Goal: Task Accomplishment & Management: Manage account settings

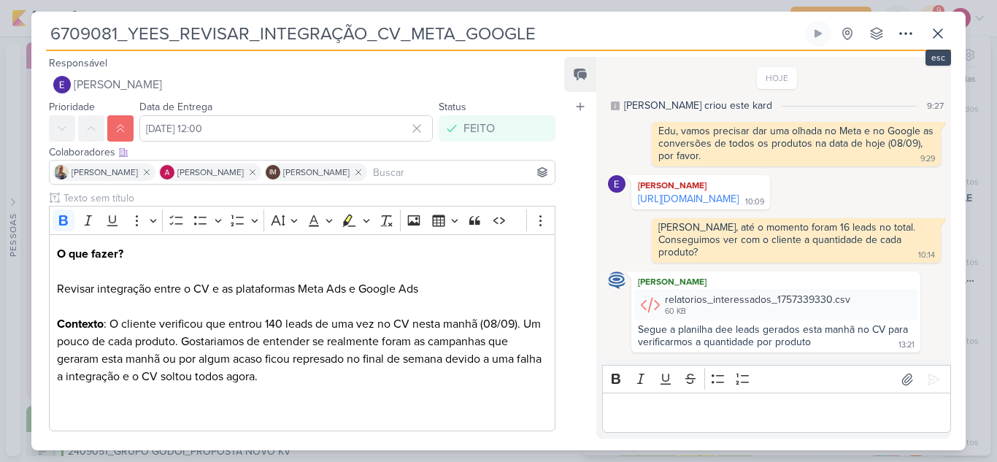
scroll to position [113, 0]
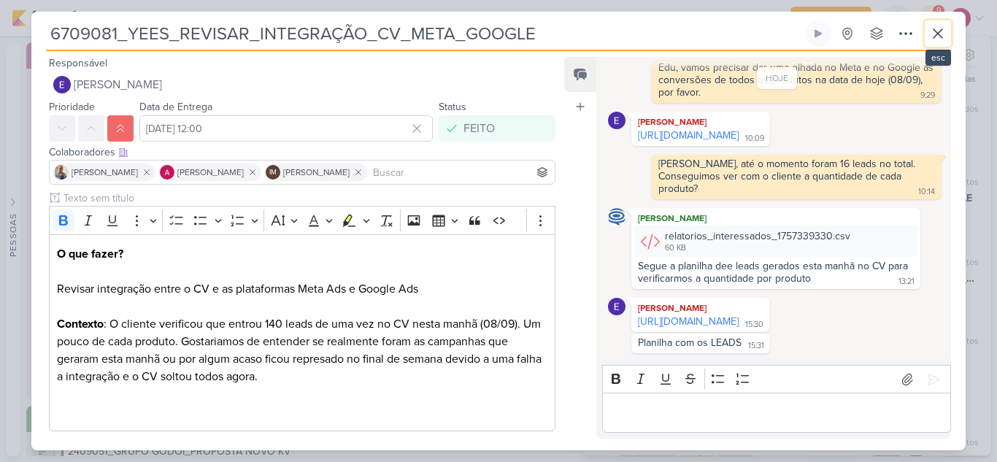
click at [939, 35] on icon at bounding box center [938, 33] width 9 height 9
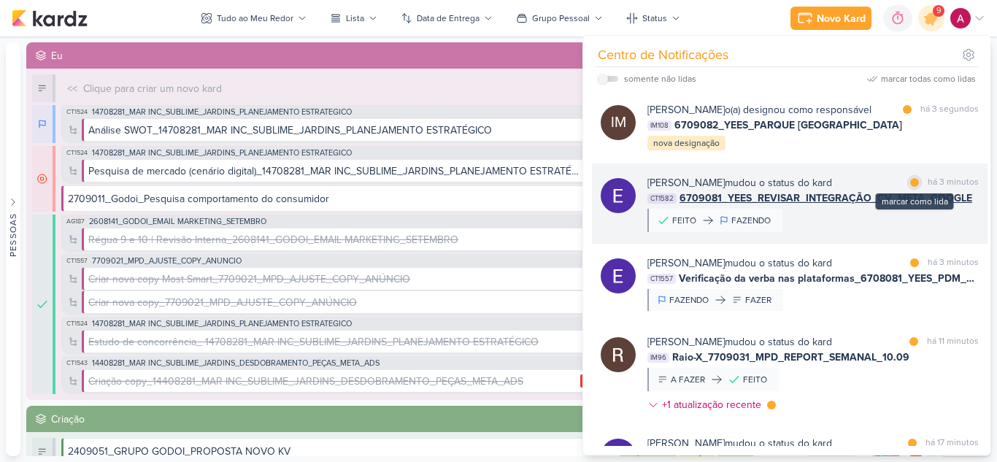
click at [913, 187] on div at bounding box center [914, 182] width 9 height 9
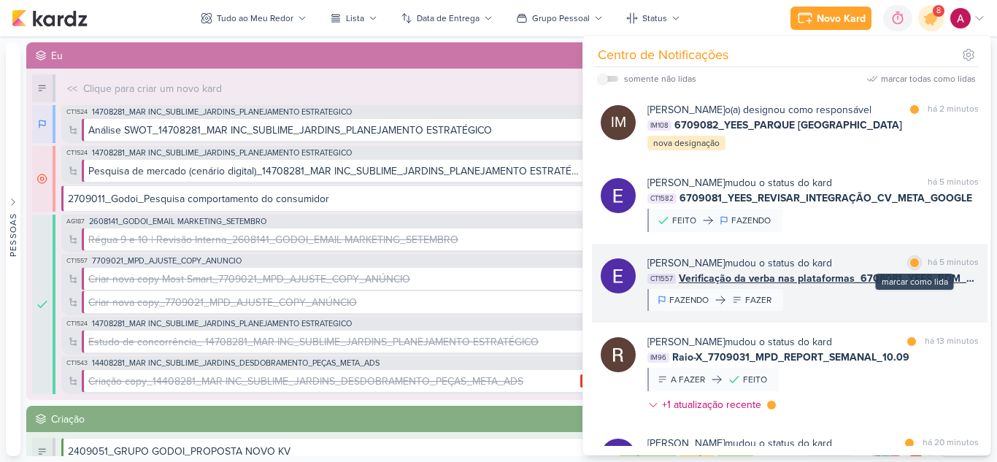
click at [910, 267] on div at bounding box center [914, 262] width 9 height 9
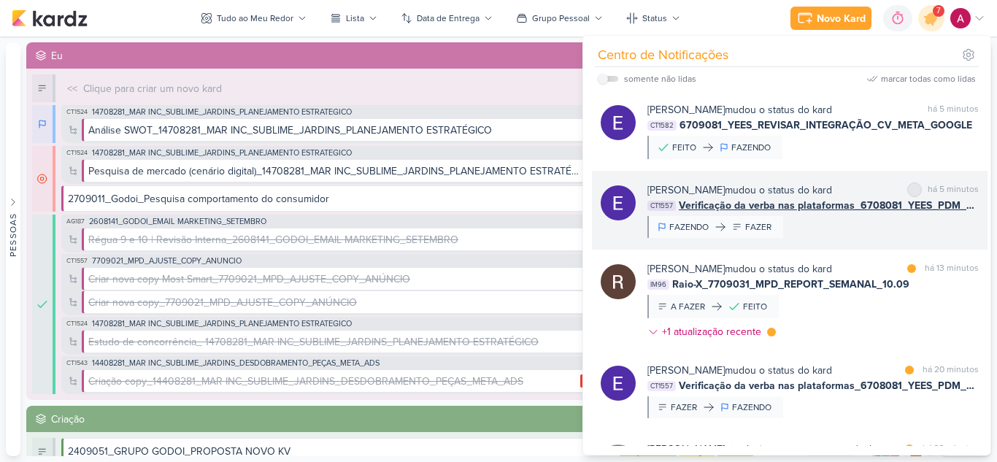
scroll to position [146, 0]
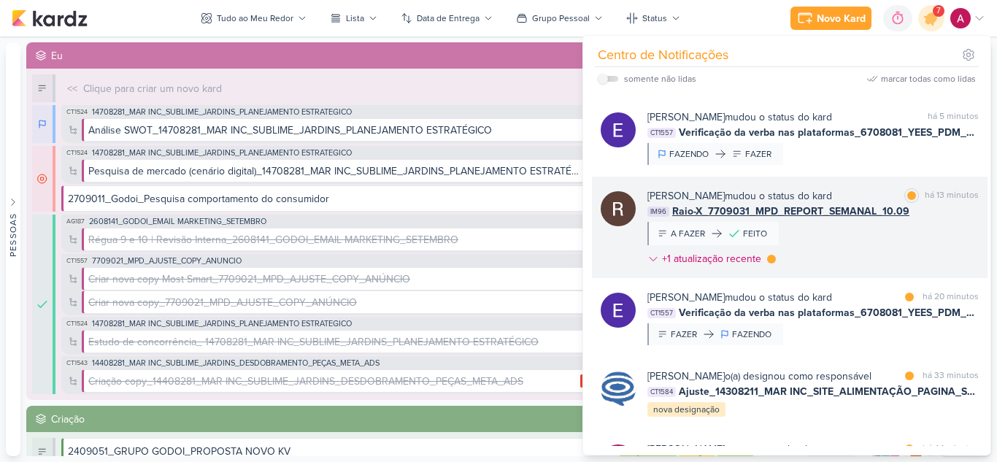
click at [909, 253] on div "[PERSON_NAME] mudou o status do kard marcar como lida há 13 minutos IM96 Raio-X…" at bounding box center [813, 230] width 331 height 84
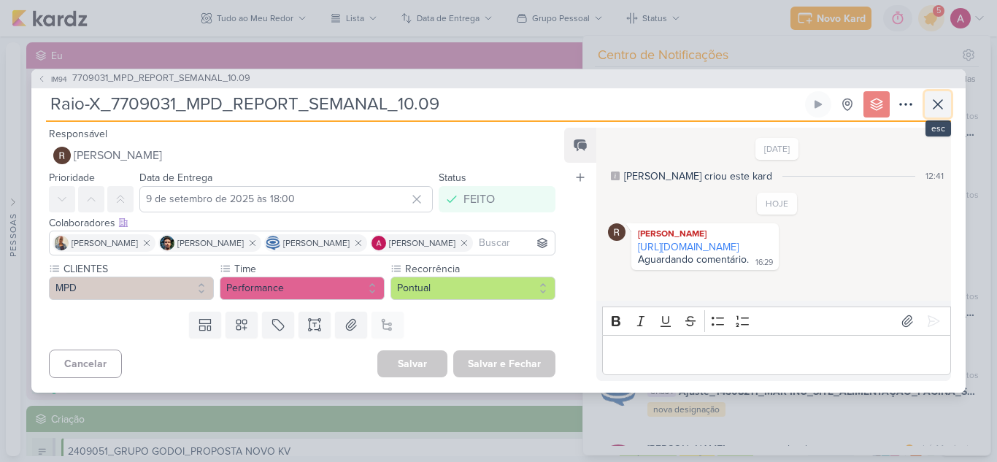
click at [942, 108] on icon at bounding box center [938, 104] width 9 height 9
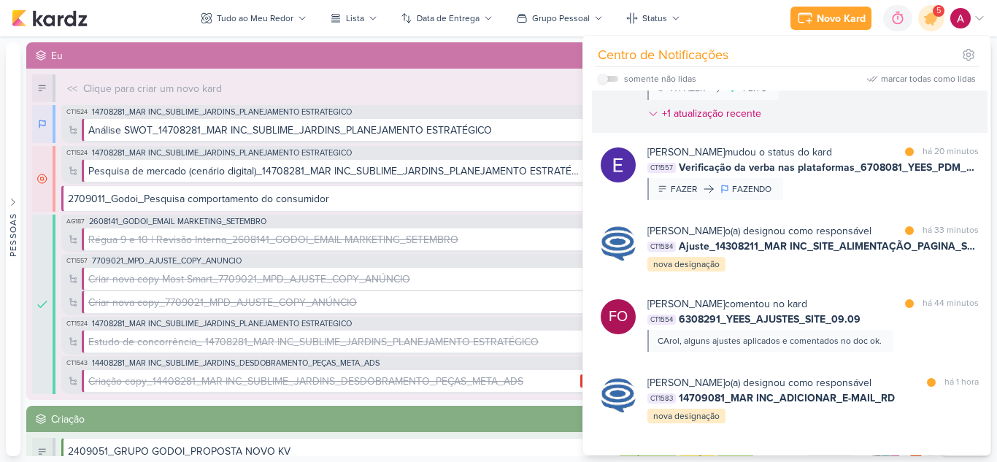
scroll to position [292, 0]
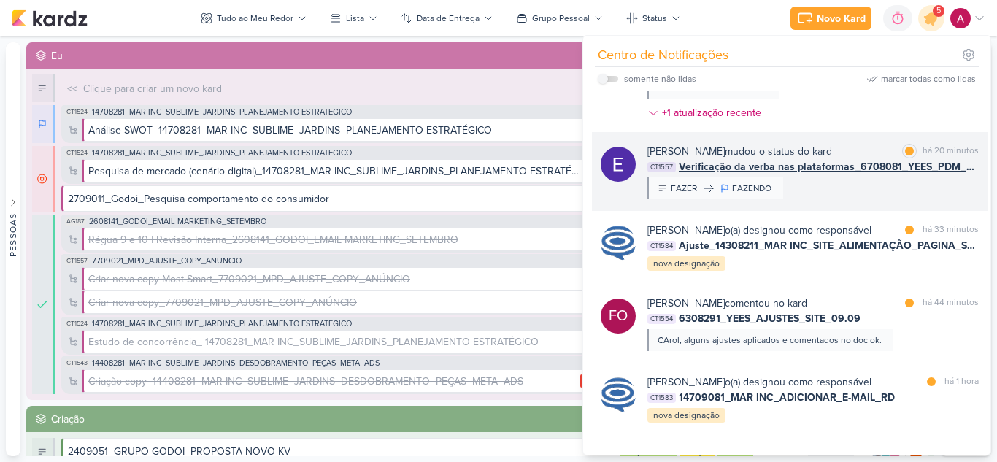
click at [894, 199] on div "[PERSON_NAME] mudou o status do kard marcar como lida há 20 minutos CT1557 Veri…" at bounding box center [813, 171] width 331 height 55
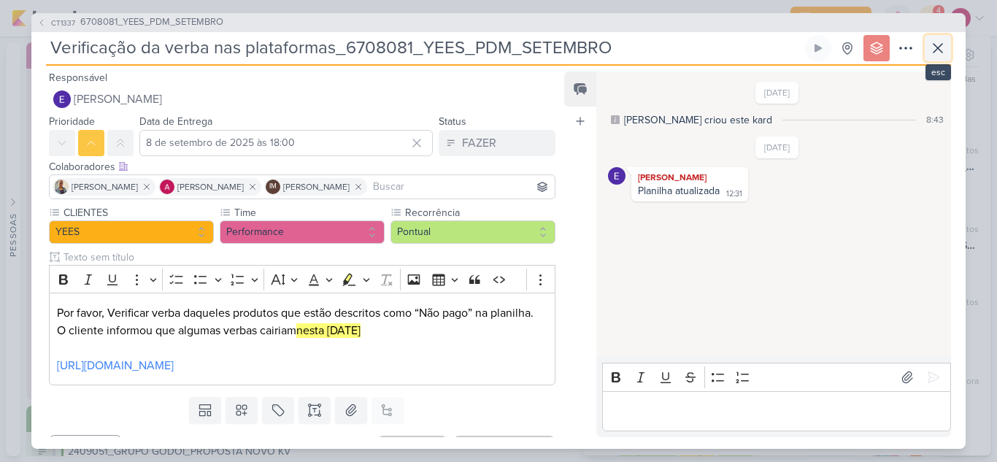
click at [930, 55] on icon at bounding box center [938, 48] width 18 height 18
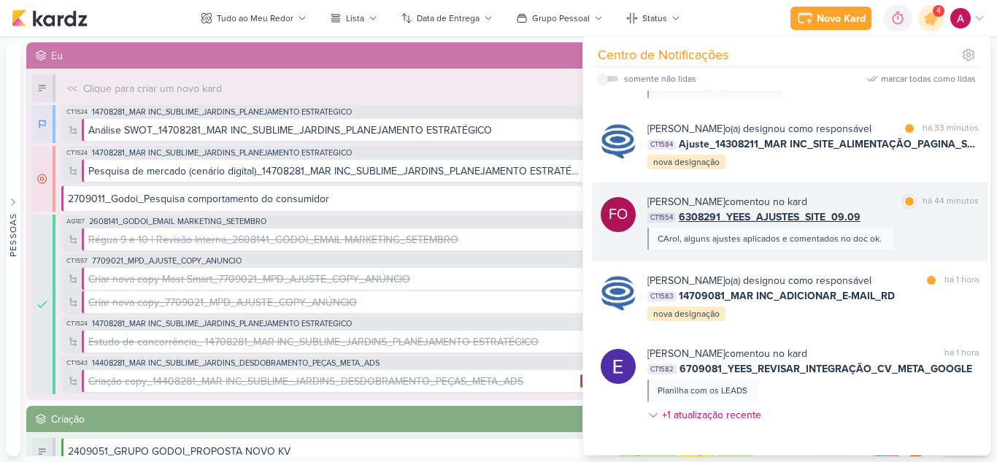
scroll to position [438, 0]
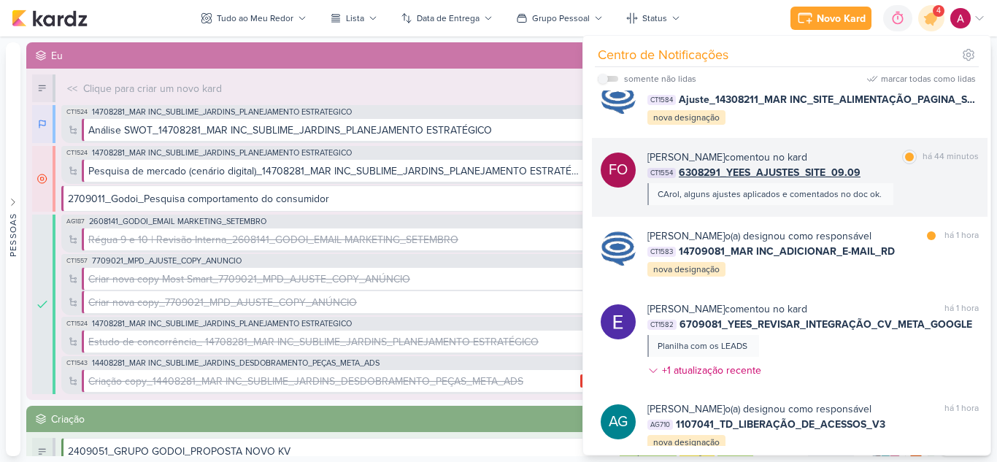
click at [882, 217] on div "FO [PERSON_NAME] comentou no kard marcar como lida há 44 minutos CT1554 6308291…" at bounding box center [790, 177] width 396 height 79
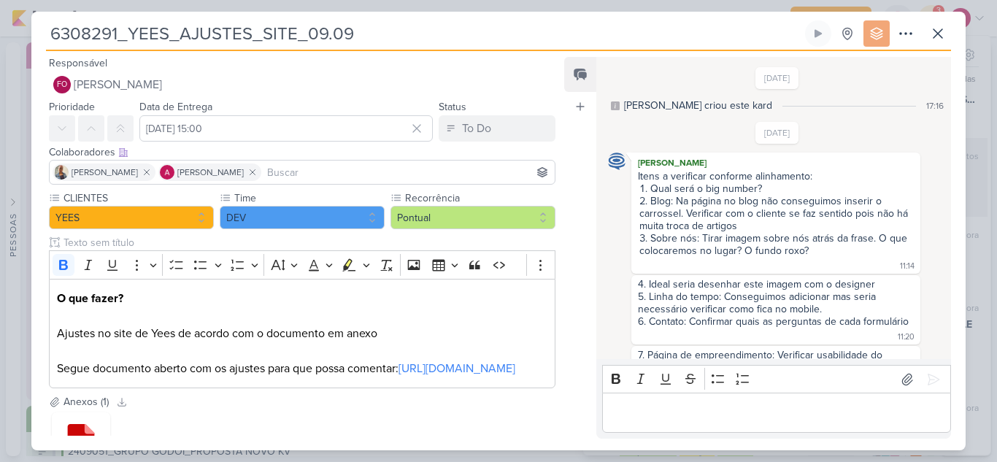
scroll to position [182, 0]
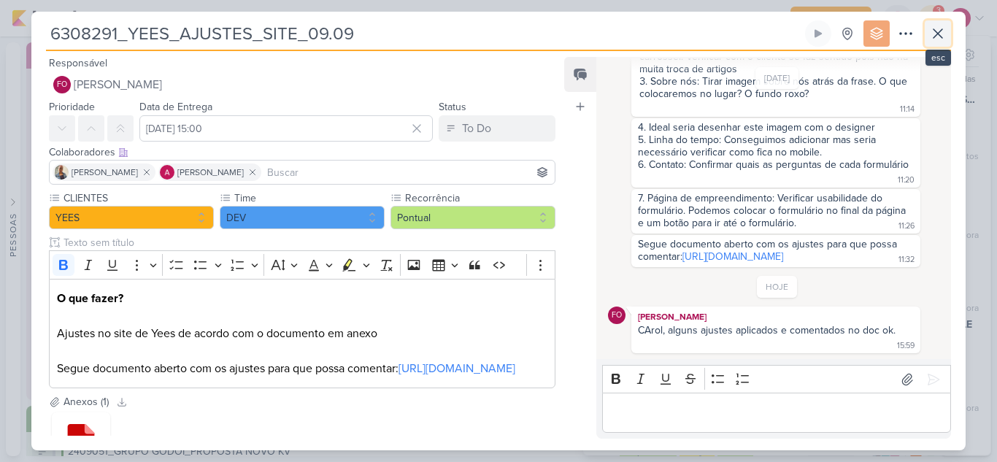
click at [945, 37] on icon at bounding box center [938, 34] width 18 height 18
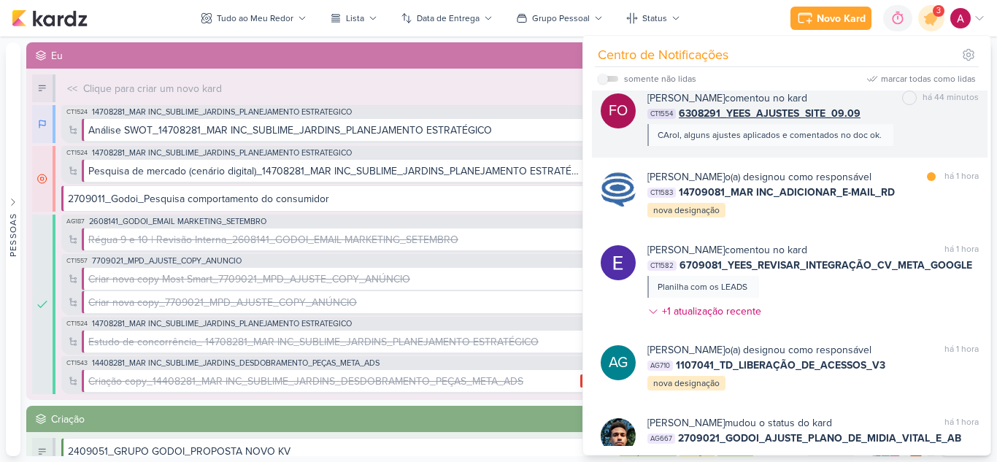
scroll to position [511, 0]
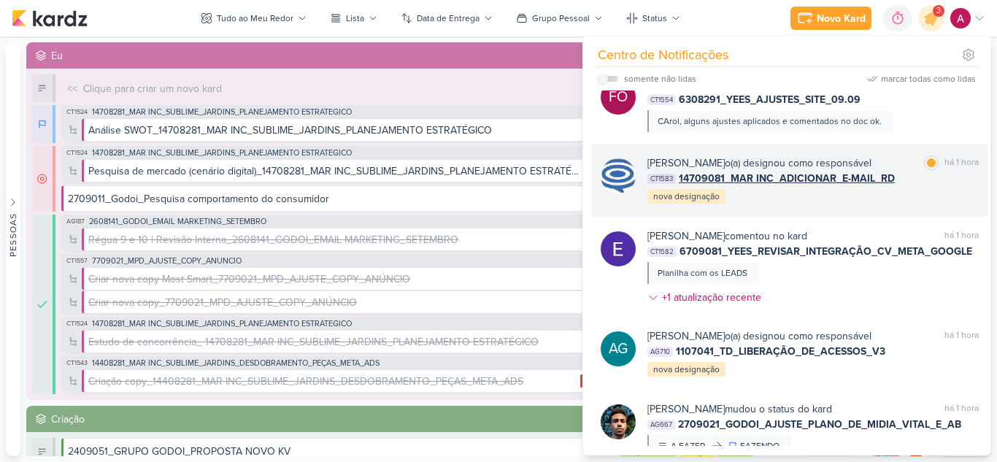
click at [904, 205] on div "[PERSON_NAME] o(a) designou como responsável marcar como lida há 1 hora CT1583 …" at bounding box center [813, 181] width 331 height 50
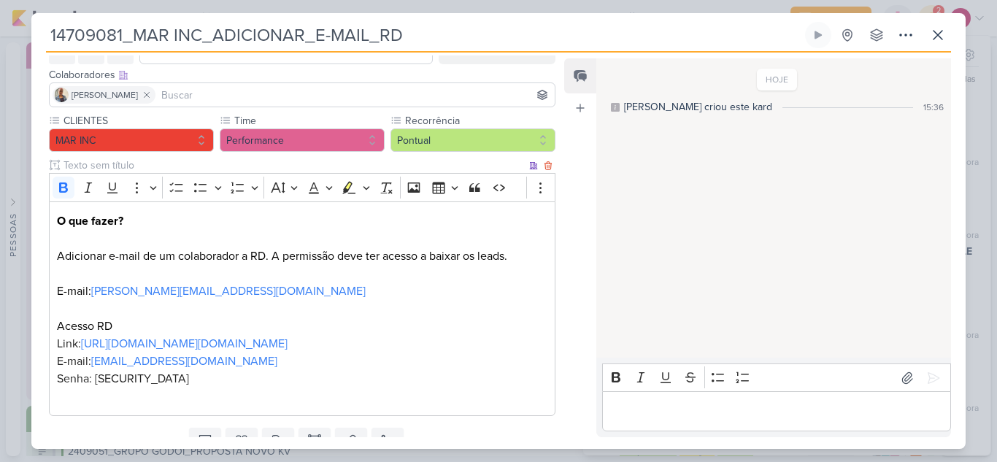
scroll to position [0, 0]
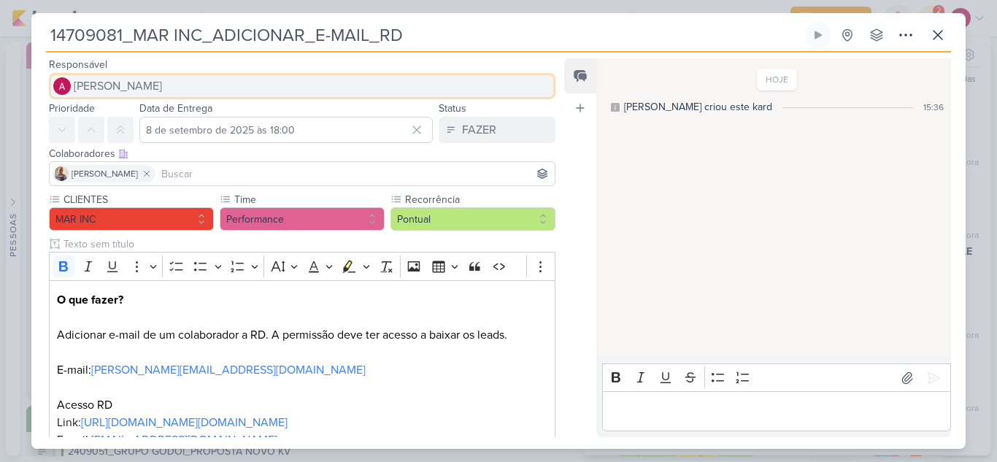
click at [128, 77] on span "[PERSON_NAME]" at bounding box center [118, 86] width 88 height 18
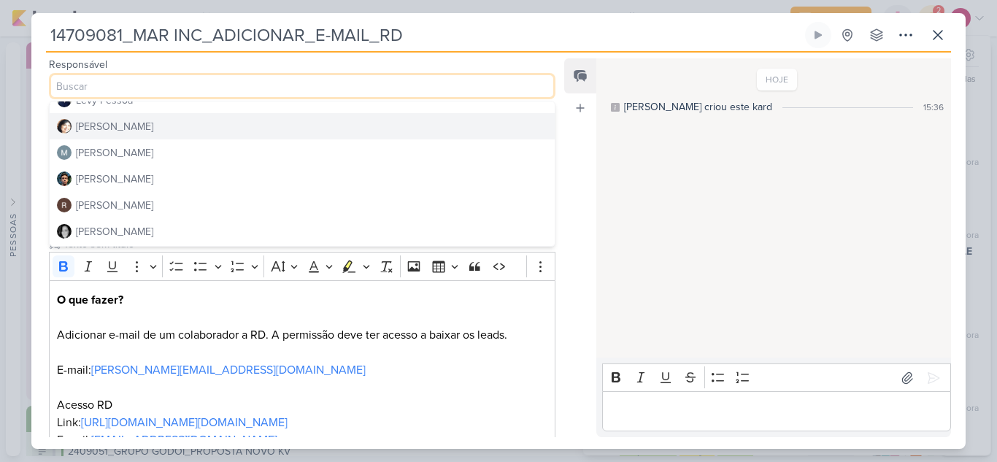
scroll to position [276, 0]
click at [139, 137] on button "[PERSON_NAME]" at bounding box center [302, 128] width 505 height 26
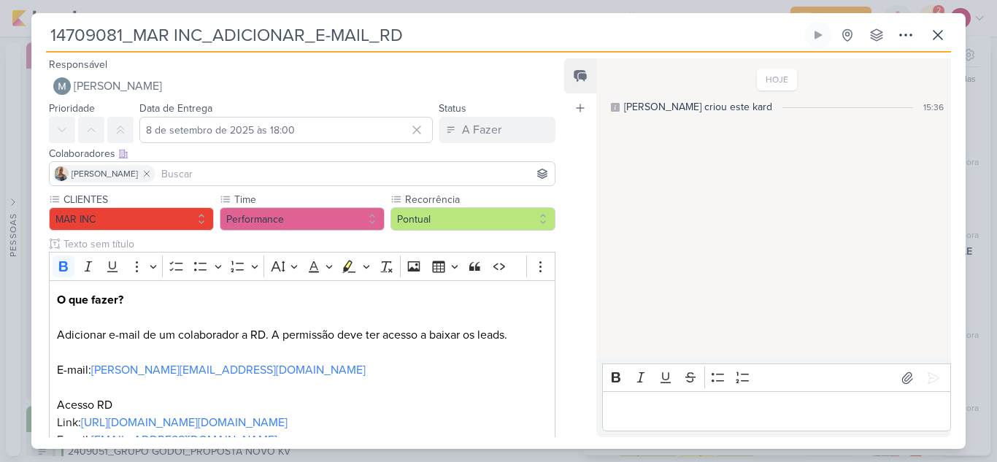
click at [183, 169] on input at bounding box center [355, 174] width 394 height 18
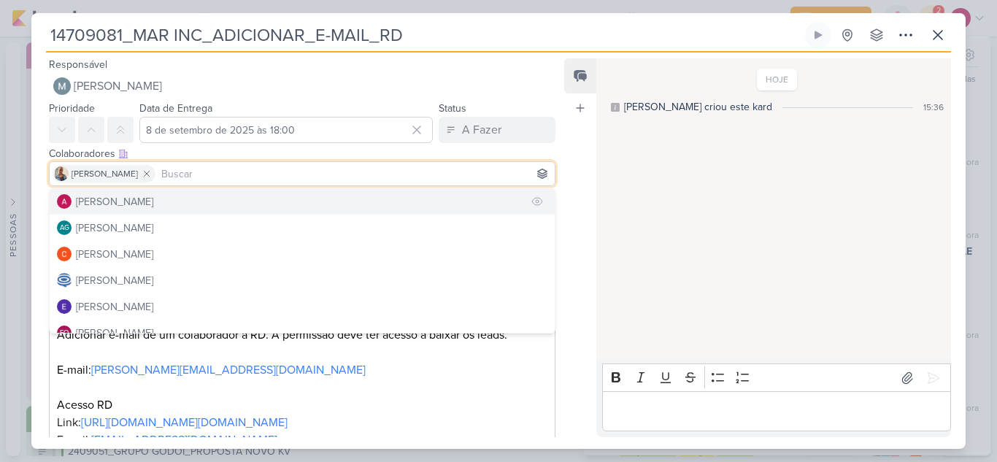
click at [176, 195] on button "[PERSON_NAME]" at bounding box center [302, 201] width 505 height 26
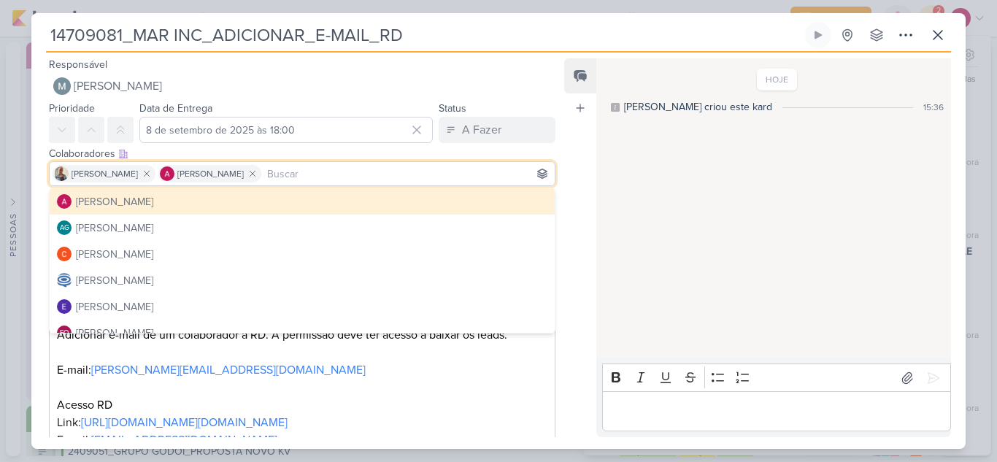
click at [576, 181] on div "Feed Atrelar email Solte o email para atrelar ao kard" at bounding box center [580, 247] width 32 height 379
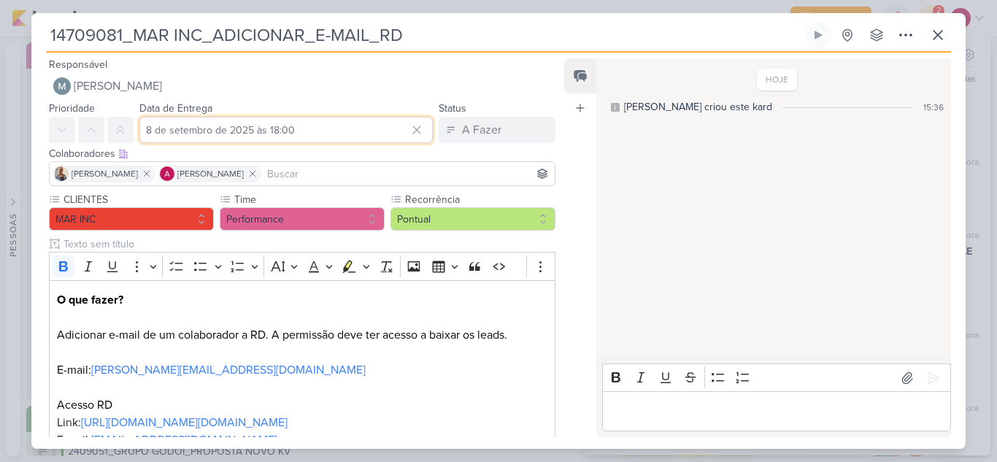
click at [180, 120] on input "8 de setembro de 2025 às 18:00" at bounding box center [286, 130] width 294 height 26
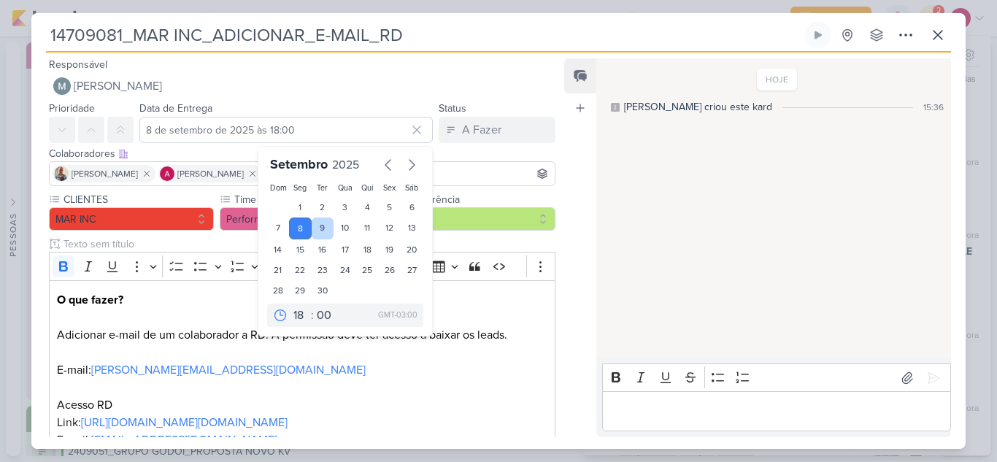
click at [321, 229] on div "9" at bounding box center [323, 229] width 23 height 22
type input "9 de setembro de 2025 às 18:00"
click at [294, 316] on select "00 01 02 03 04 05 06 07 08 09 10 11 12 13 14 15 16 17 18 19 20 21 22 23" at bounding box center [301, 316] width 20 height 18
select select "12"
click at [291, 307] on select "00 01 02 03 04 05 06 07 08 09 10 11 12 13 14 15 16 17 18 19 20 21 22 23" at bounding box center [301, 316] width 20 height 18
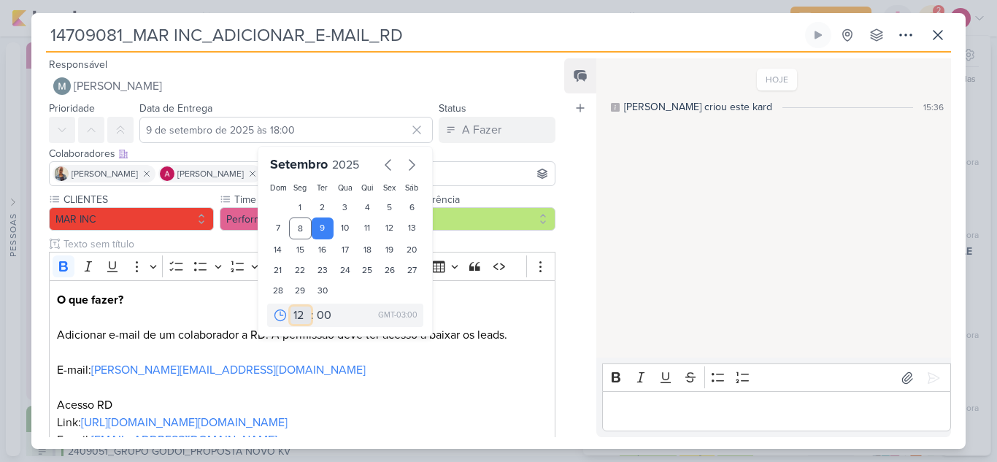
type input "[DATE] 12:00"
click at [575, 185] on div "Feed Atrelar email Solte o email para atrelar ao kard" at bounding box center [580, 247] width 32 height 379
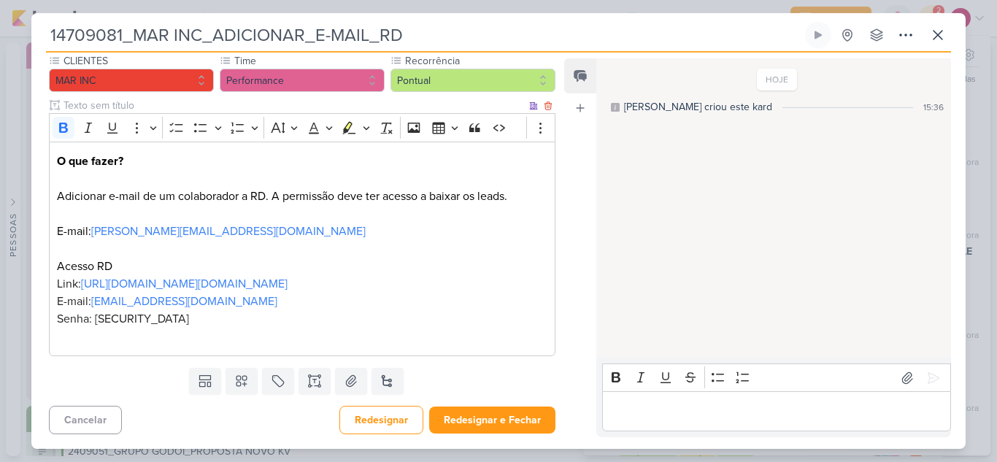
scroll to position [156, 0]
click at [506, 422] on button "Redesignar e Fechar" at bounding box center [492, 420] width 126 height 27
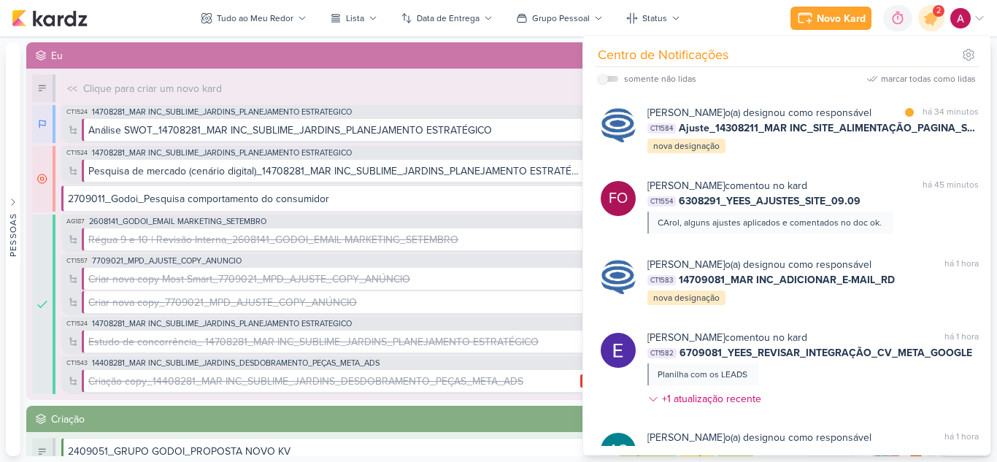
scroll to position [365, 0]
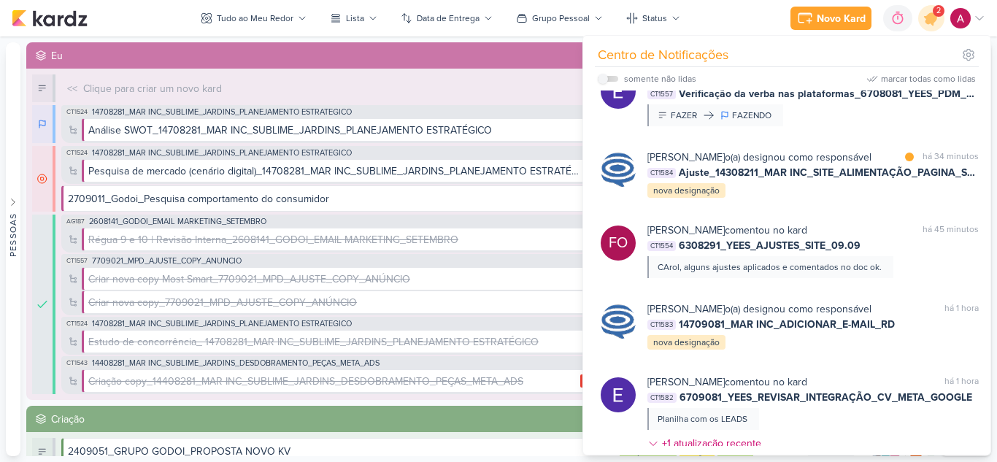
click at [608, 78] on label at bounding box center [608, 79] width 20 height 6
click at [608, 78] on input "checkbox" at bounding box center [603, 79] width 10 height 10
checkbox input "true"
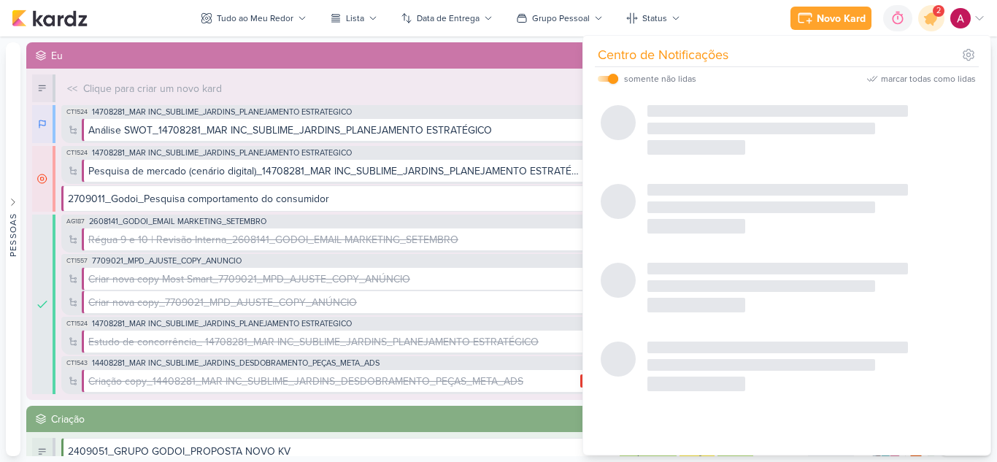
scroll to position [0, 0]
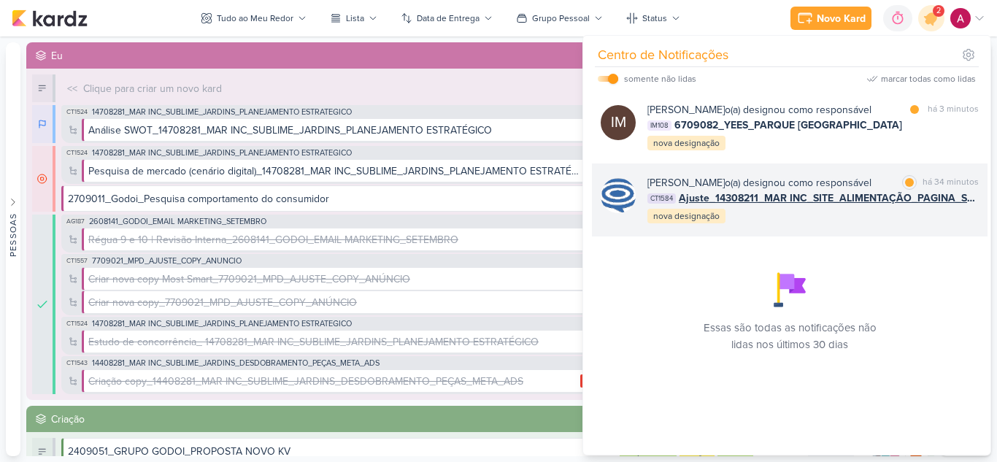
click at [815, 225] on div "[PERSON_NAME] o(a) designou como responsável marcar como lida há 34 minutos CT1…" at bounding box center [813, 200] width 331 height 50
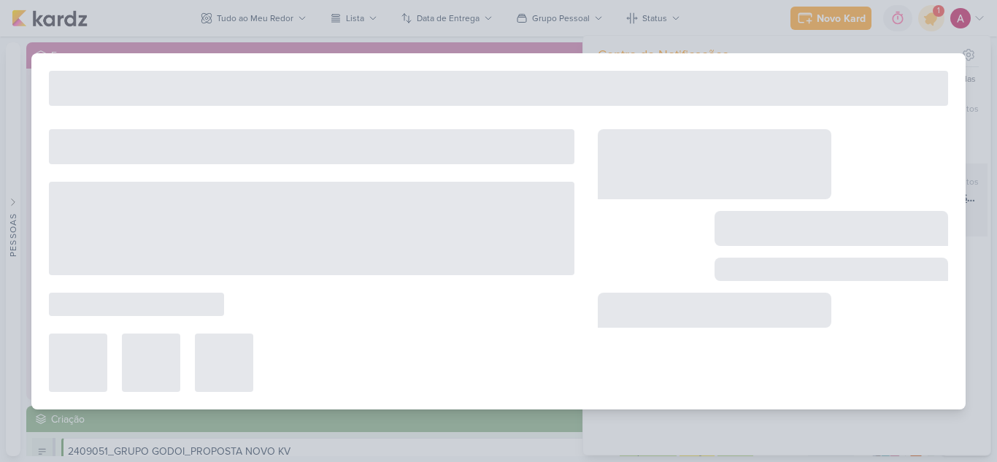
type input "Ajuste_14308211_MAR INC_SITE_ALIMENTAÇÃO_PAGINA_SUBLIME_JARDINS"
type input "[DATE] 15:00"
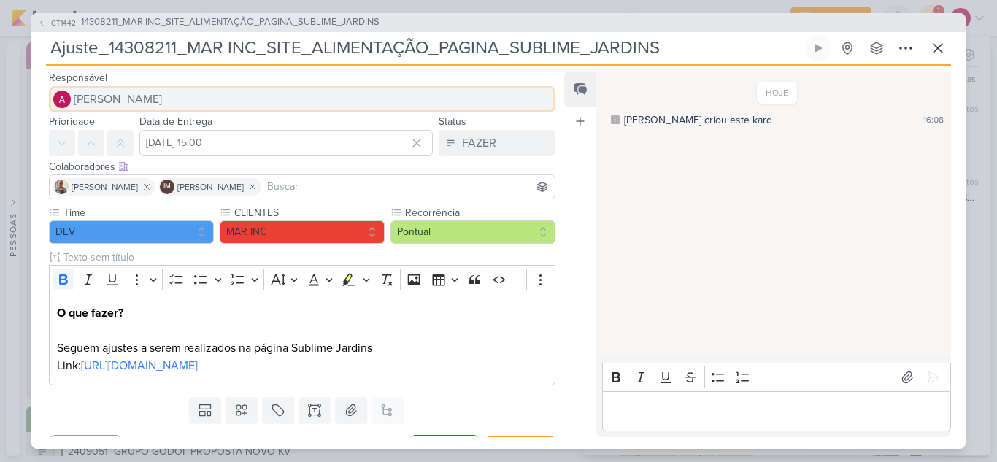
click at [107, 96] on span "[PERSON_NAME]" at bounding box center [118, 100] width 88 height 18
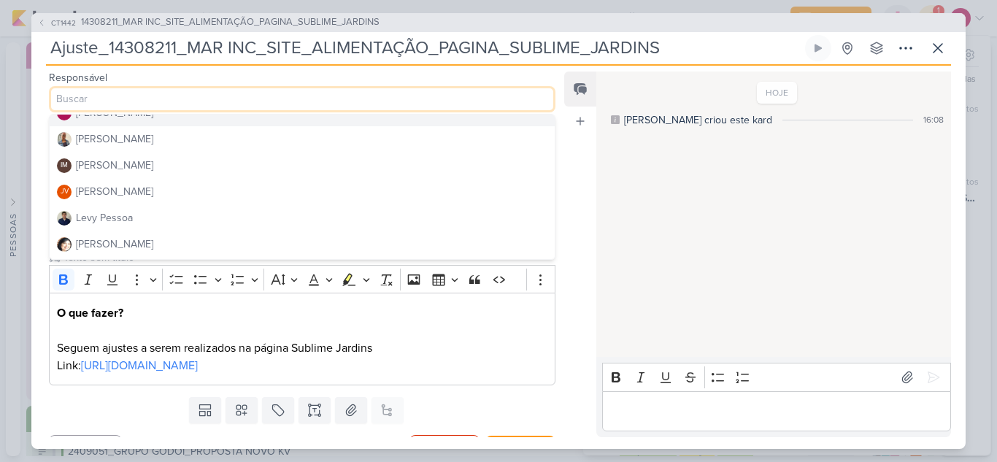
scroll to position [219, 0]
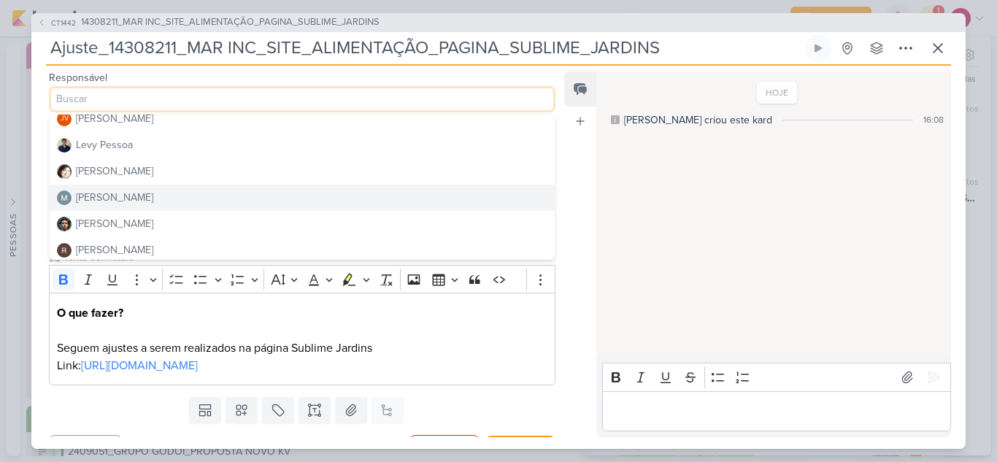
click at [128, 199] on div "[PERSON_NAME]" at bounding box center [114, 197] width 77 height 15
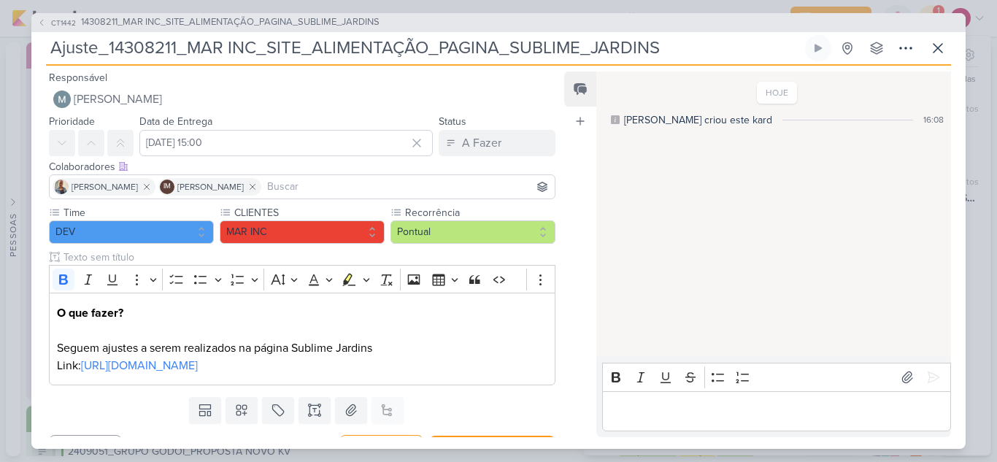
click at [339, 186] on input at bounding box center [408, 187] width 288 height 18
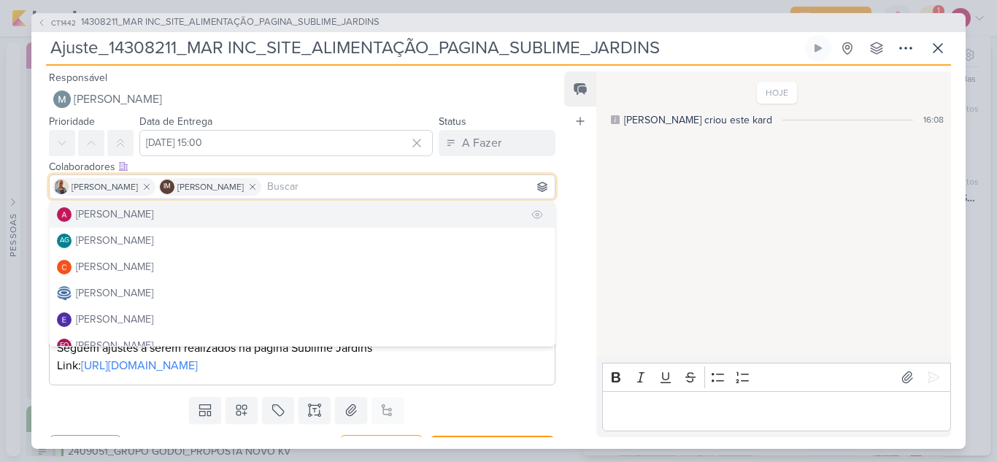
click at [202, 215] on button "[PERSON_NAME]" at bounding box center [302, 215] width 505 height 26
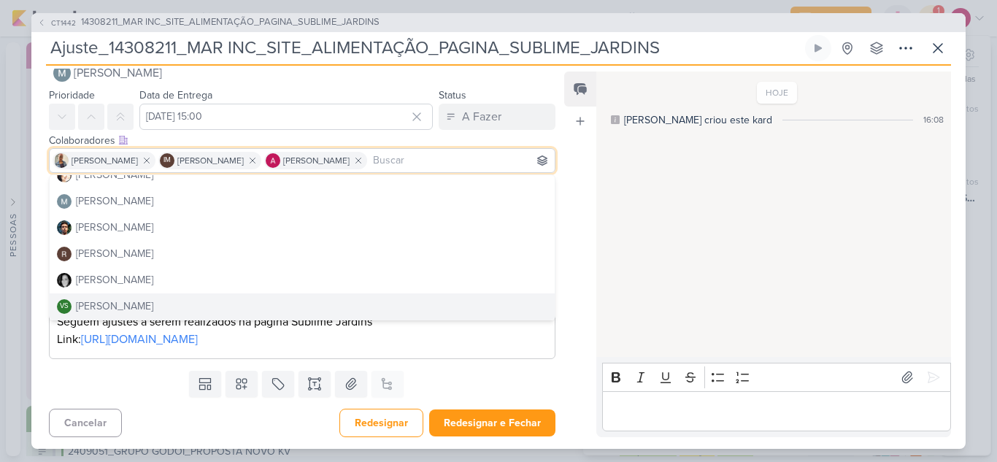
scroll to position [47, 0]
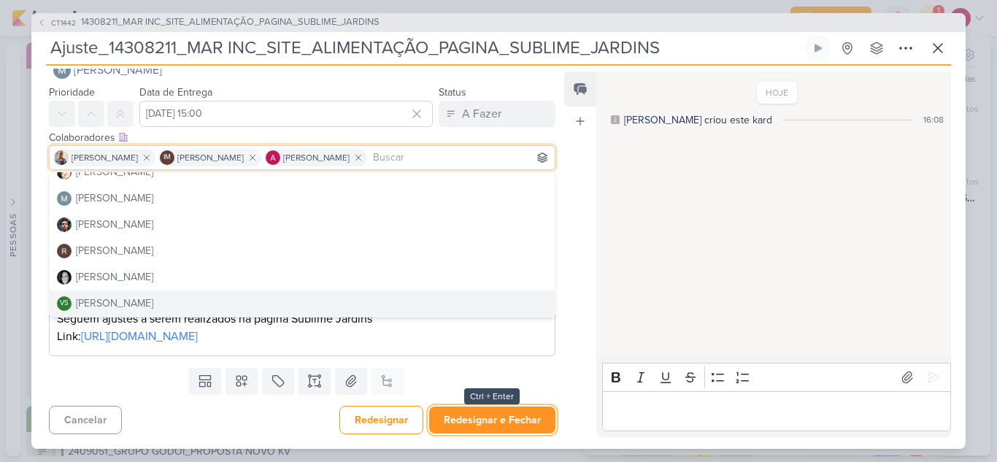
click at [480, 410] on button "Redesignar e Fechar" at bounding box center [492, 420] width 126 height 27
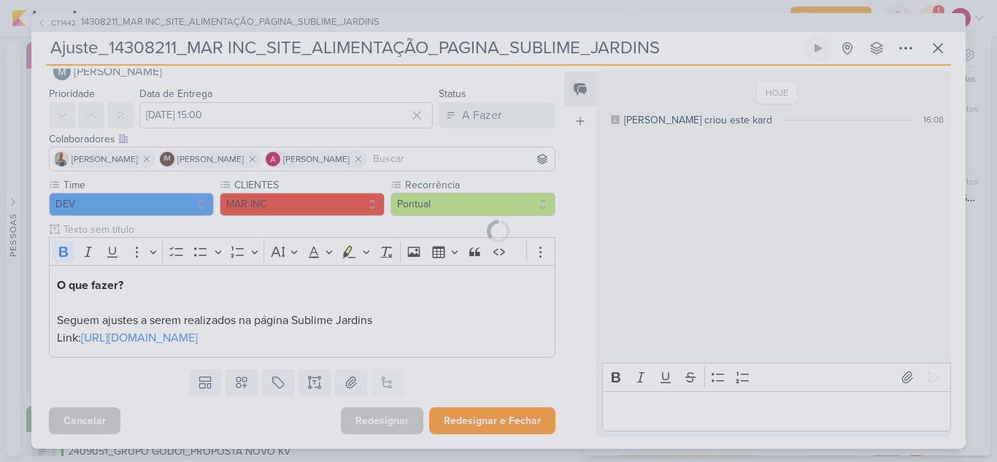
scroll to position [45, 0]
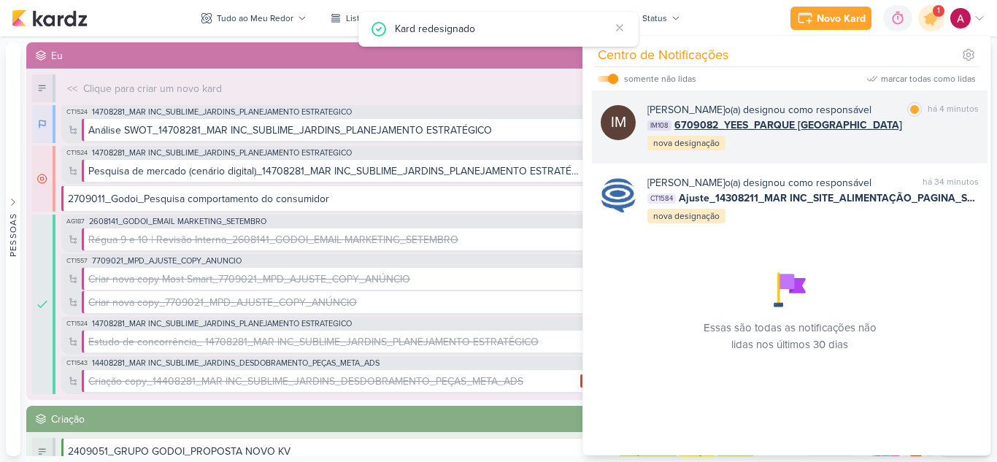
click at [864, 164] on div "IM [PERSON_NAME] o(a) designou como responsável marcar como lida há 4 minutos I…" at bounding box center [790, 127] width 396 height 73
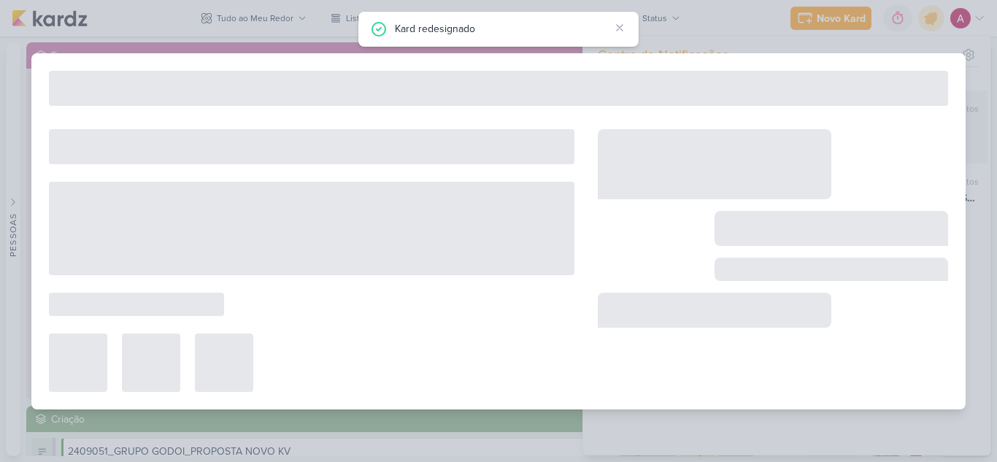
type input "6709082_YEES_PARQUE [GEOGRAPHIC_DATA]"
type input "10 de setembro de 2025 às 18:00"
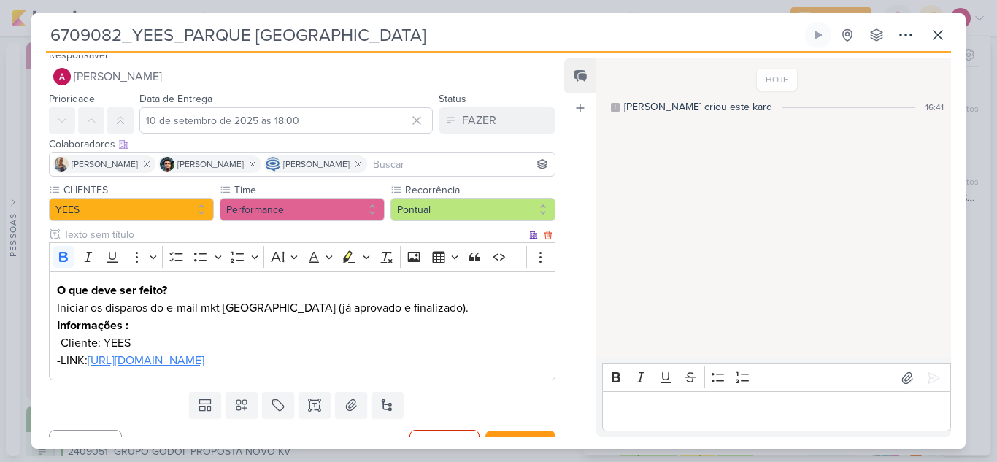
scroll to position [0, 0]
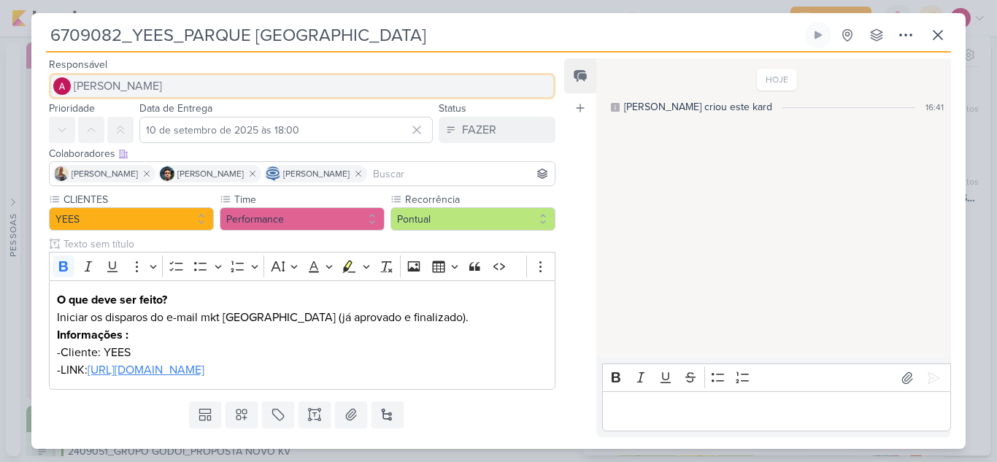
click at [162, 90] on span "[PERSON_NAME]" at bounding box center [118, 86] width 88 height 18
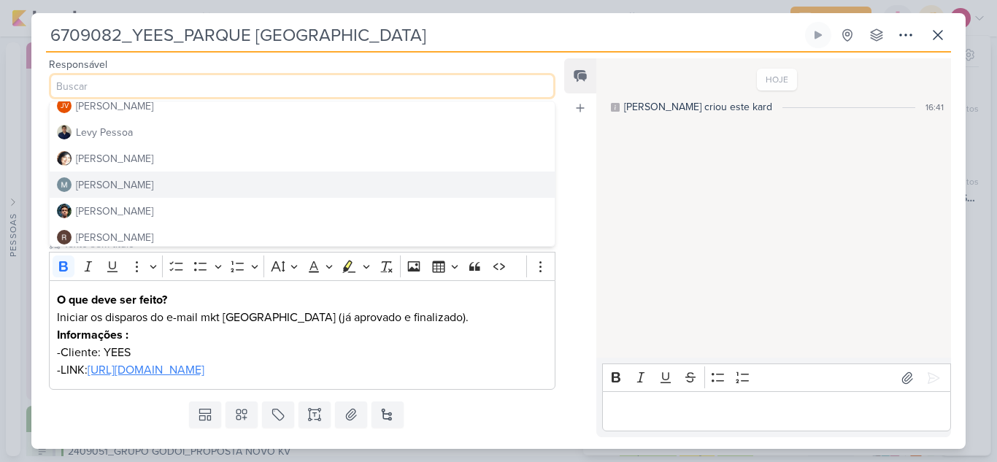
click at [173, 183] on button "[PERSON_NAME]" at bounding box center [302, 185] width 505 height 26
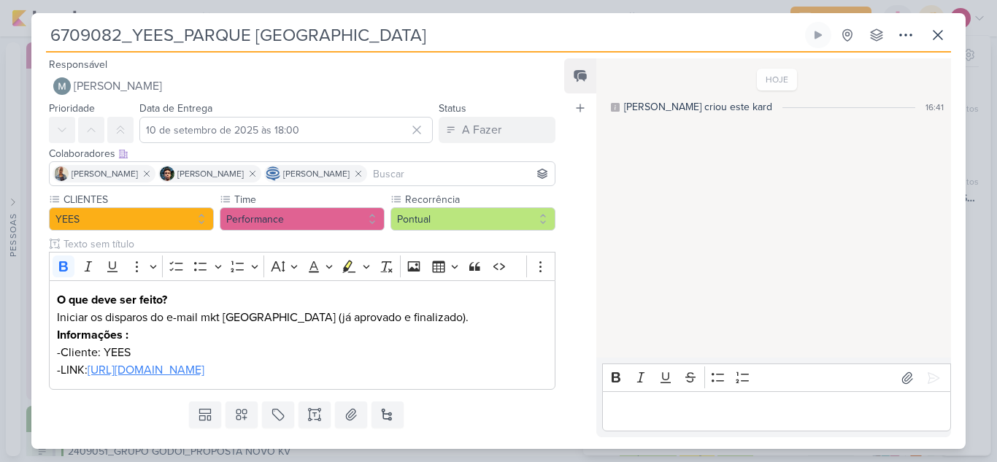
click at [418, 181] on input at bounding box center [461, 174] width 182 height 18
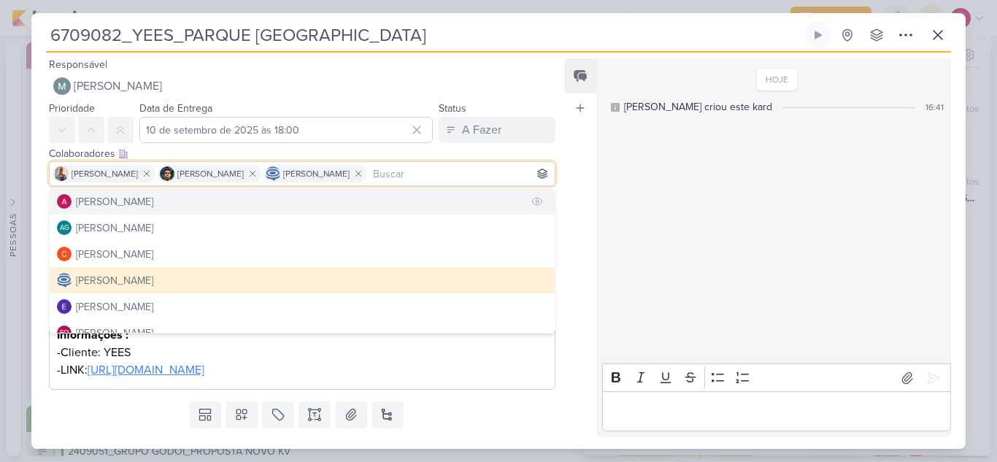
click at [153, 201] on div "[PERSON_NAME]" at bounding box center [114, 201] width 77 height 15
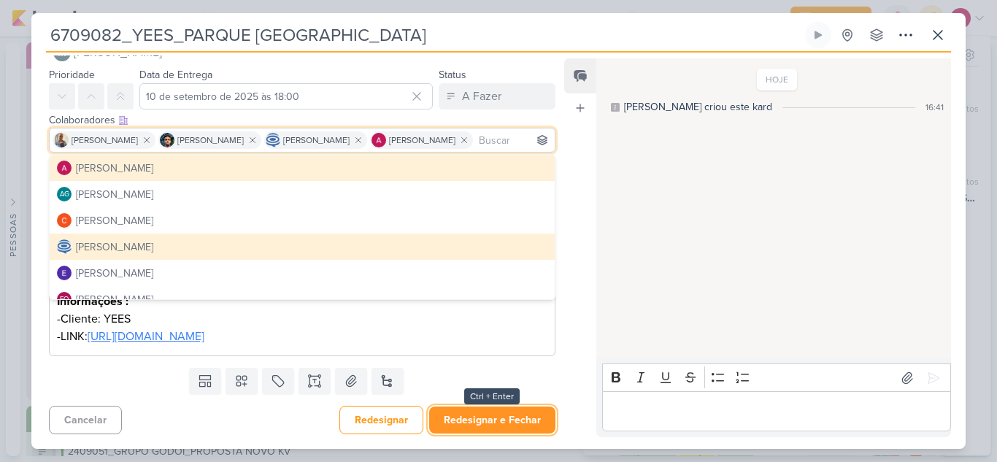
click at [510, 415] on button "Redesignar e Fechar" at bounding box center [492, 420] width 126 height 27
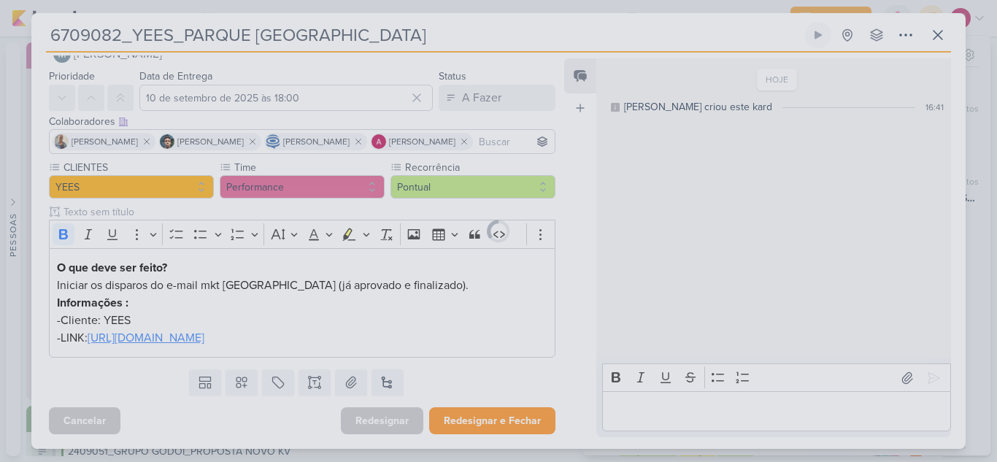
scroll to position [32, 0]
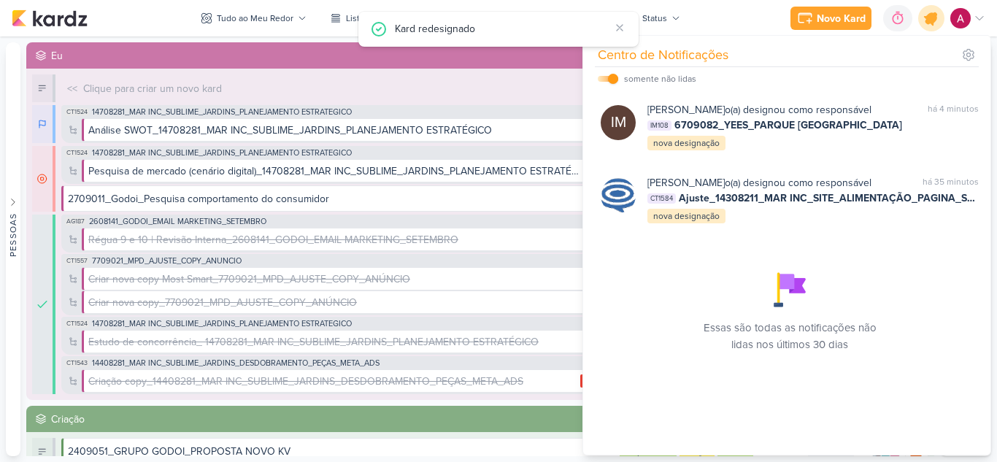
click at [934, 18] on icon at bounding box center [932, 18] width 18 height 18
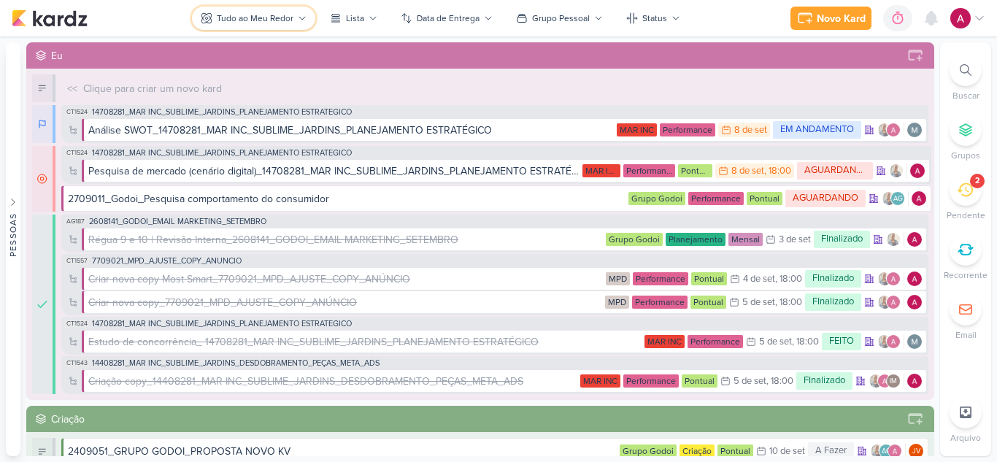
click at [266, 23] on div "Tudo ao Meu Redor" at bounding box center [255, 18] width 77 height 13
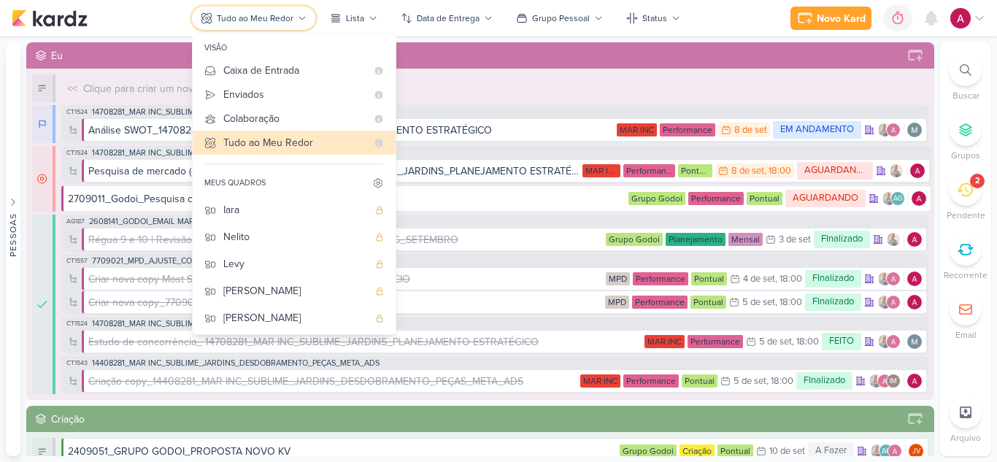
click at [266, 23] on div "Tudo ao Meu Redor" at bounding box center [255, 18] width 77 height 13
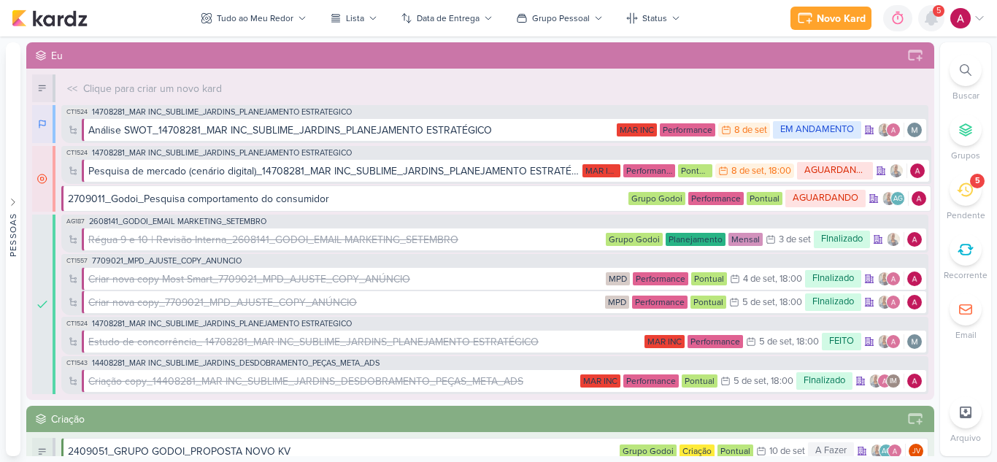
click at [932, 24] on icon at bounding box center [932, 18] width 12 height 13
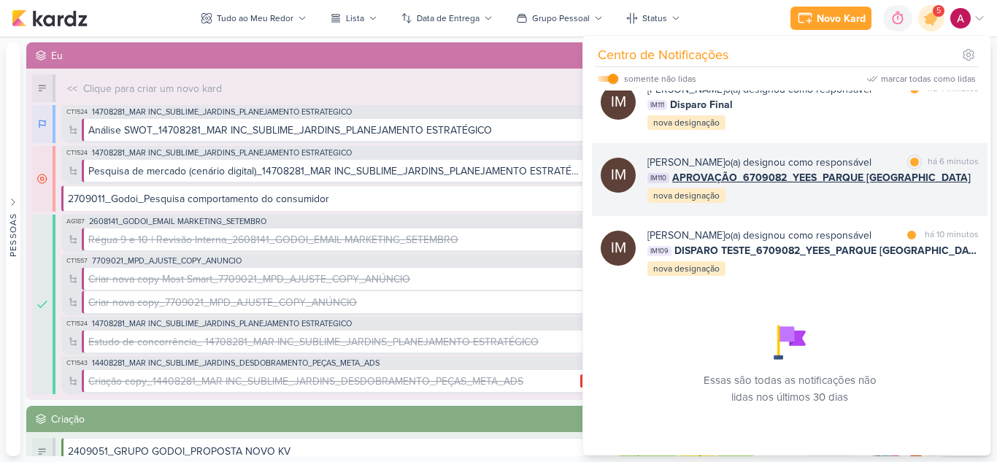
scroll to position [243, 0]
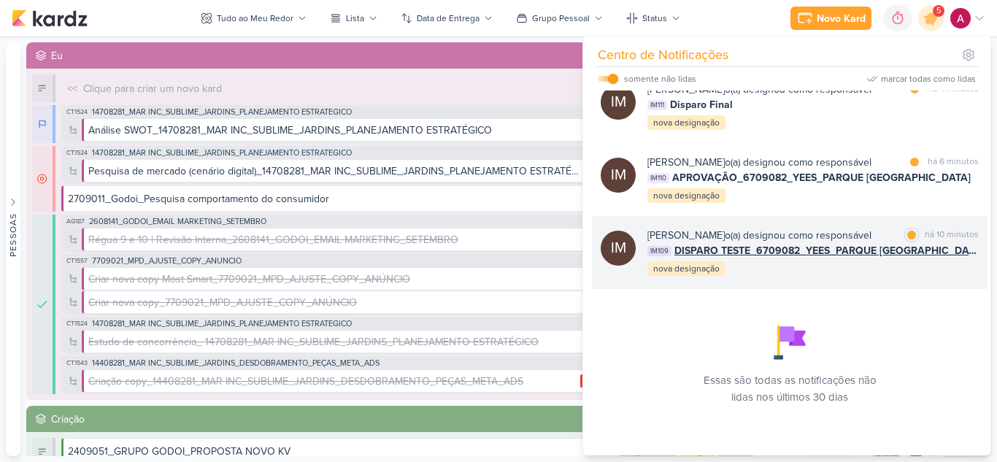
click at [927, 272] on div "[PERSON_NAME] o(a) designou como responsável marcar como lida há 10 minutos IM1…" at bounding box center [813, 253] width 331 height 50
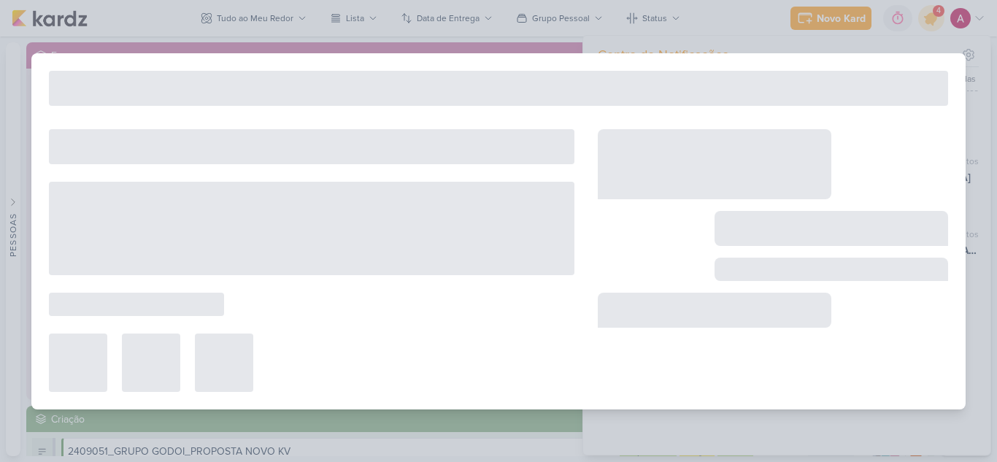
type input "DISPARO TESTE_6709082_YEES_PARQUE [GEOGRAPHIC_DATA]"
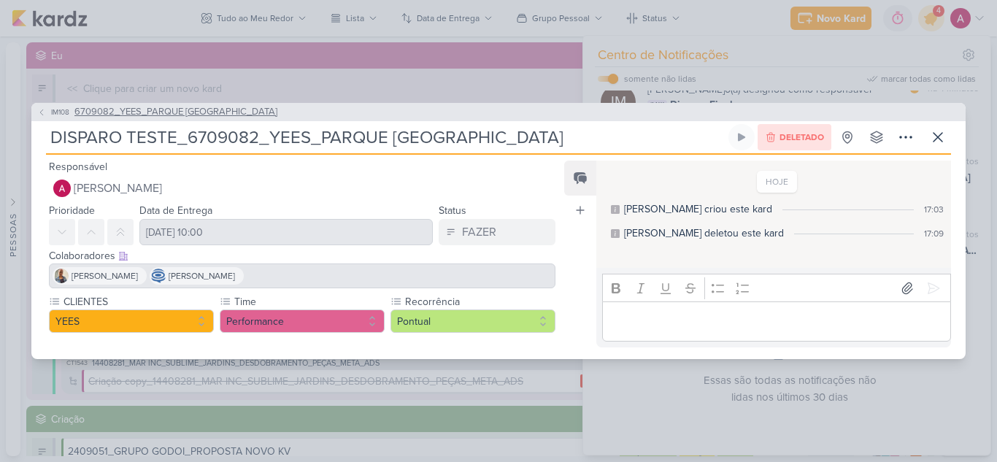
click at [52, 107] on span "IM108" at bounding box center [60, 112] width 23 height 11
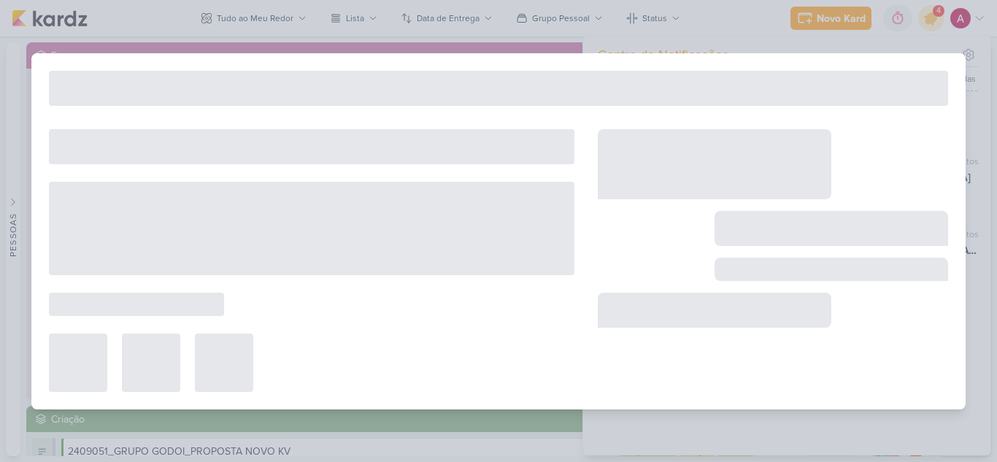
type input "6709082_YEES_PARQUE [GEOGRAPHIC_DATA]"
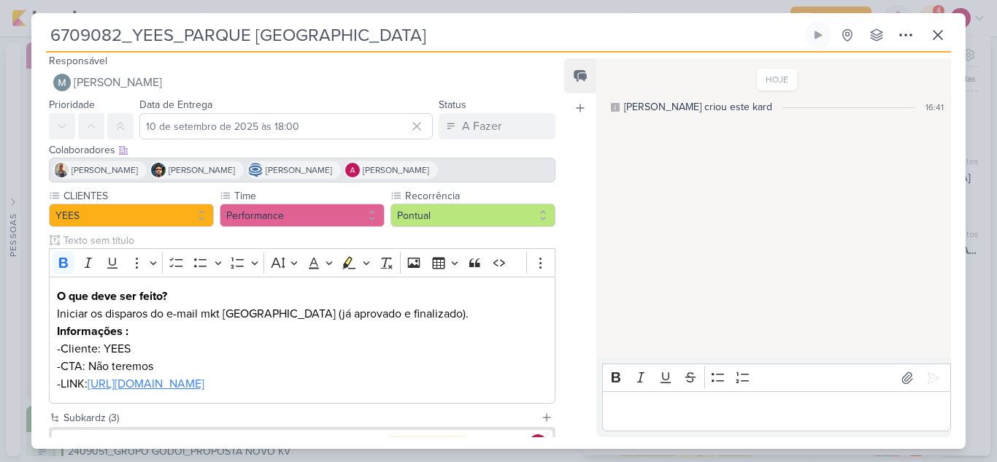
scroll to position [0, 0]
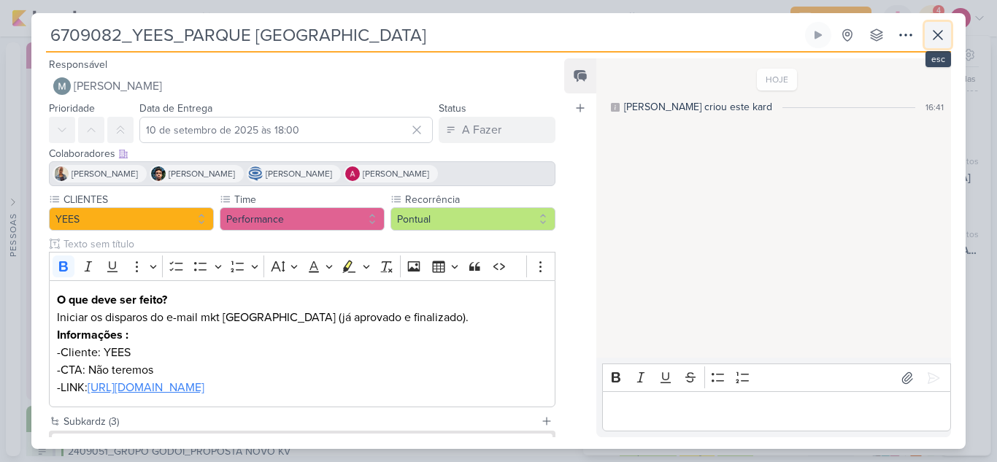
click at [941, 42] on icon at bounding box center [938, 35] width 18 height 18
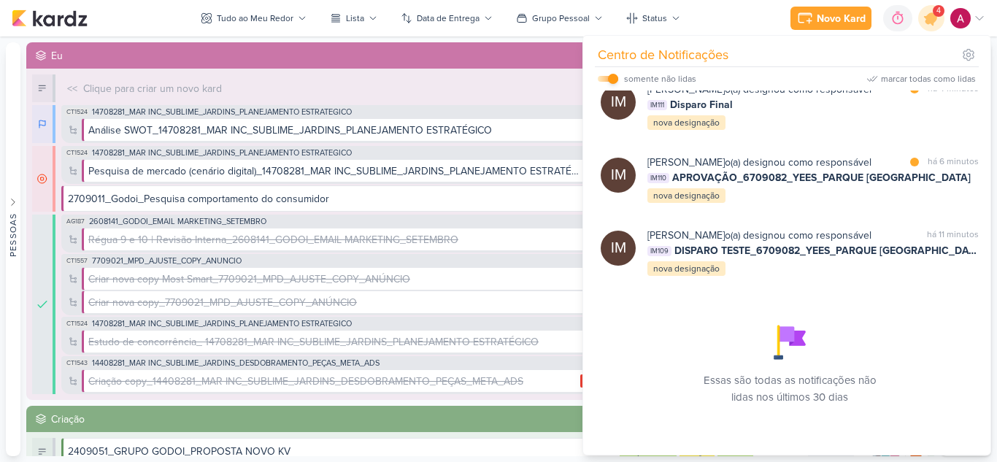
click at [613, 78] on input "checkbox" at bounding box center [613, 79] width 10 height 10
checkbox input "false"
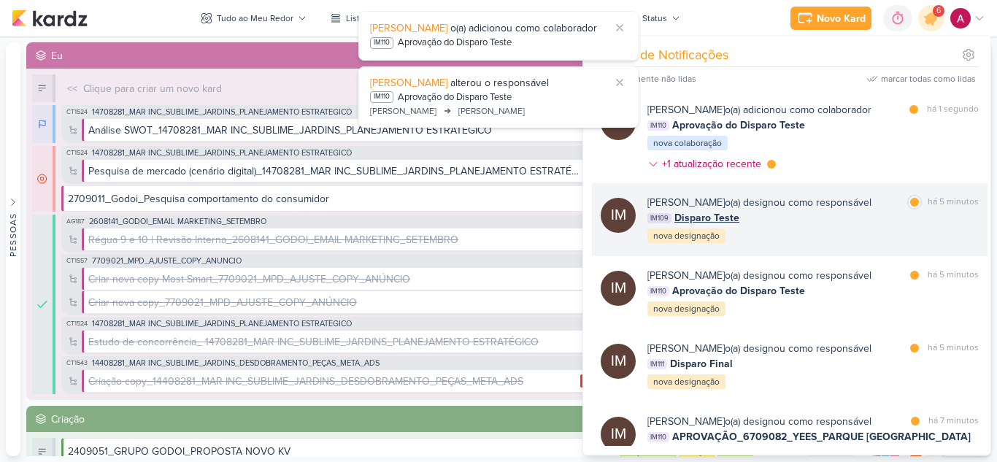
scroll to position [292, 0]
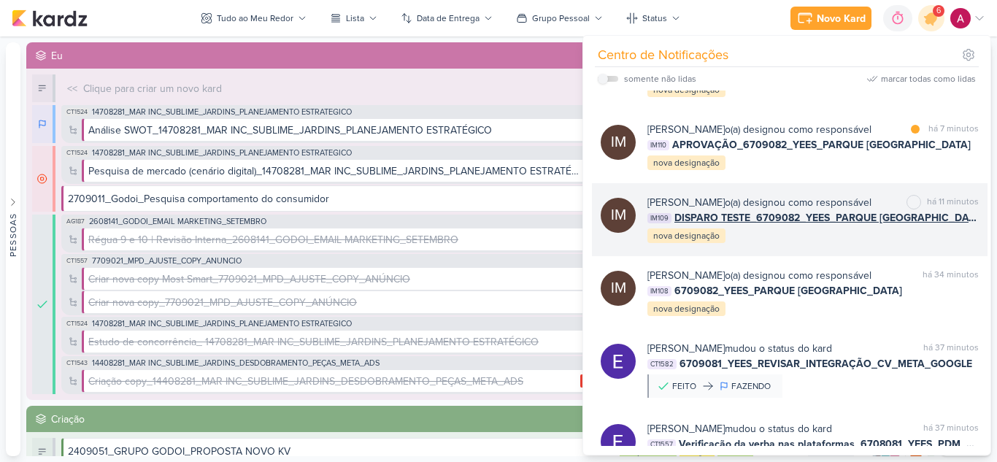
click at [841, 245] on div "[PERSON_NAME] o(a) designou como responsável marcar como não lida há 11 minutos…" at bounding box center [813, 220] width 331 height 50
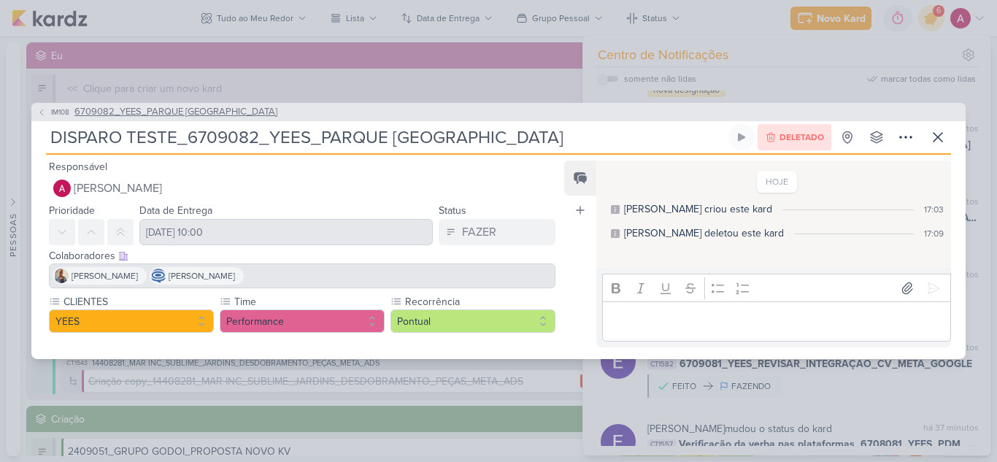
click at [55, 108] on span "IM108" at bounding box center [60, 112] width 23 height 11
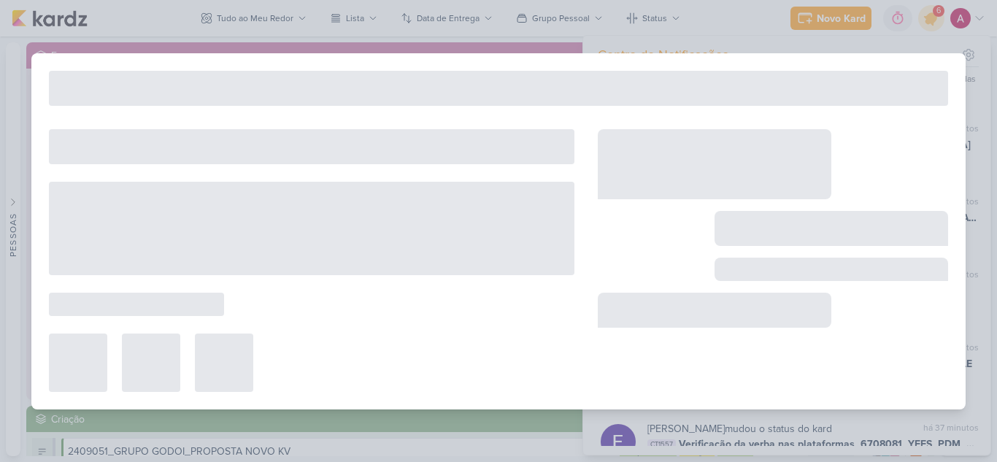
type input "6709082_YEES_PARQUE [GEOGRAPHIC_DATA]"
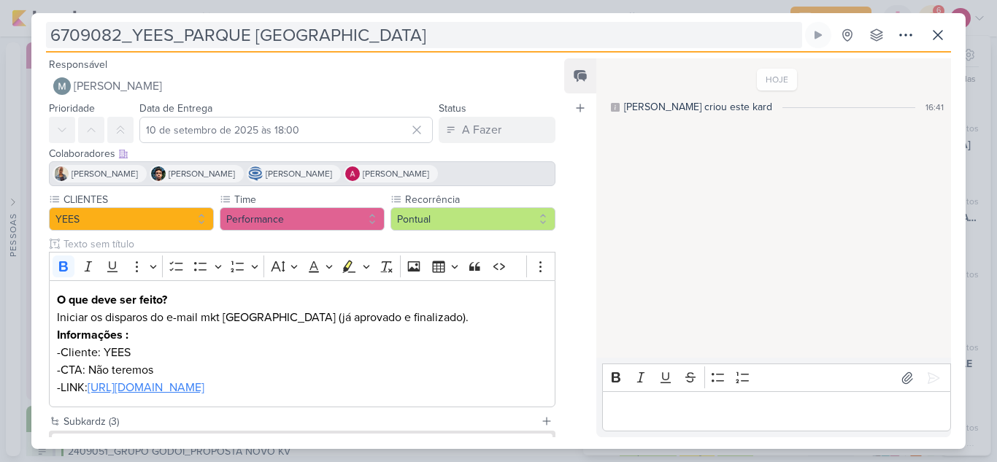
click at [209, 36] on input "6709082_YEES_PARQUE [GEOGRAPHIC_DATA]" at bounding box center [424, 35] width 756 height 26
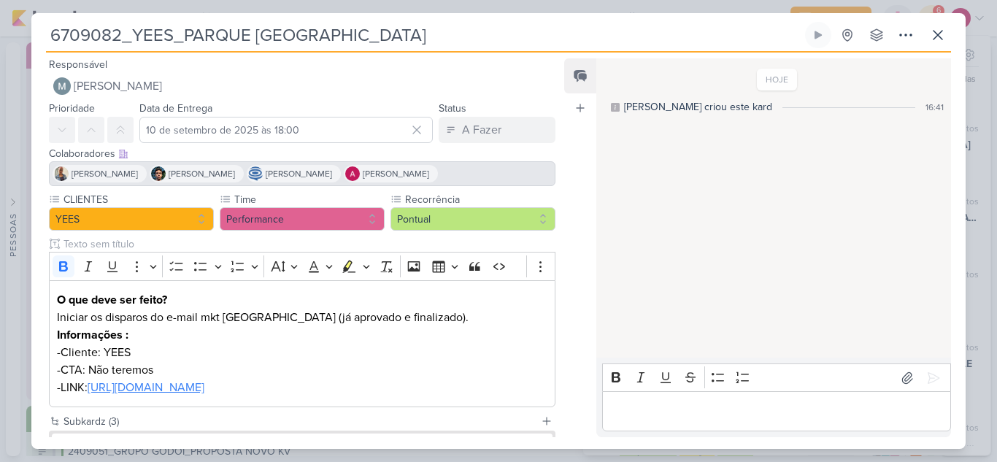
click at [614, 40] on input "6709082_YEES_PARQUE [GEOGRAPHIC_DATA]" at bounding box center [424, 35] width 756 height 26
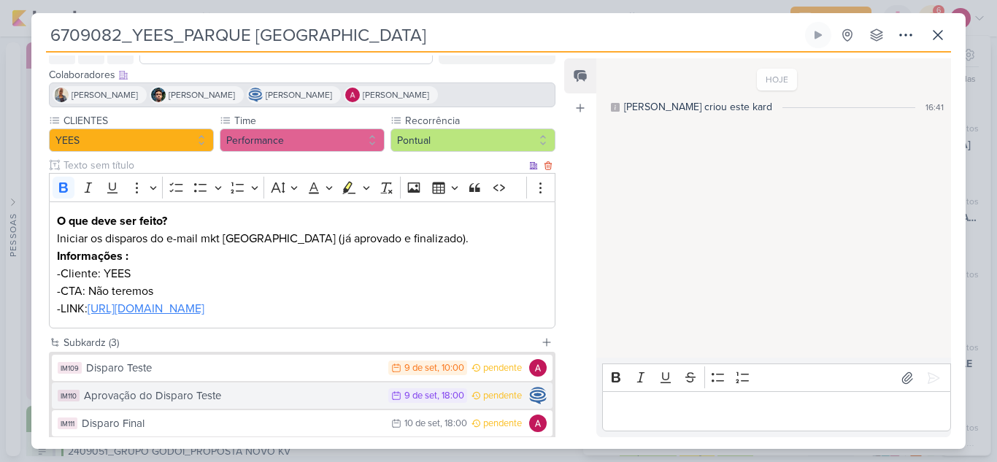
scroll to position [162, 0]
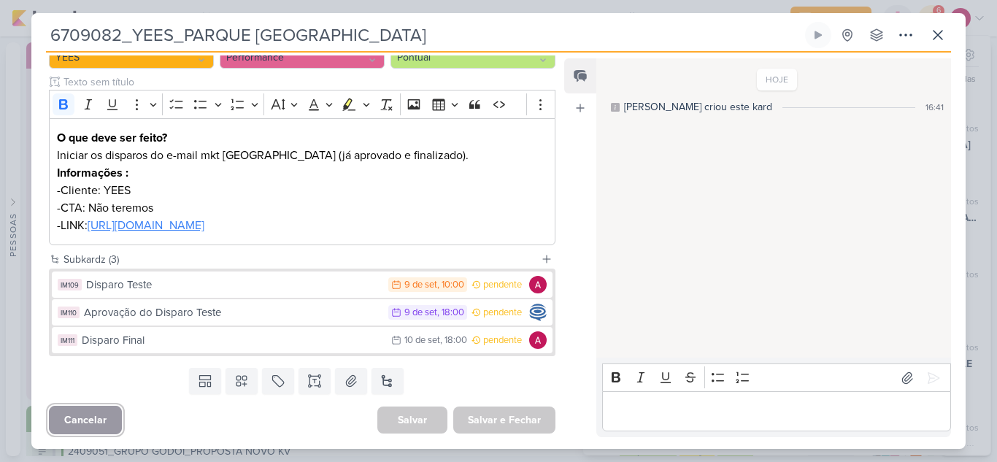
click at [94, 418] on button "Cancelar" at bounding box center [85, 420] width 73 height 28
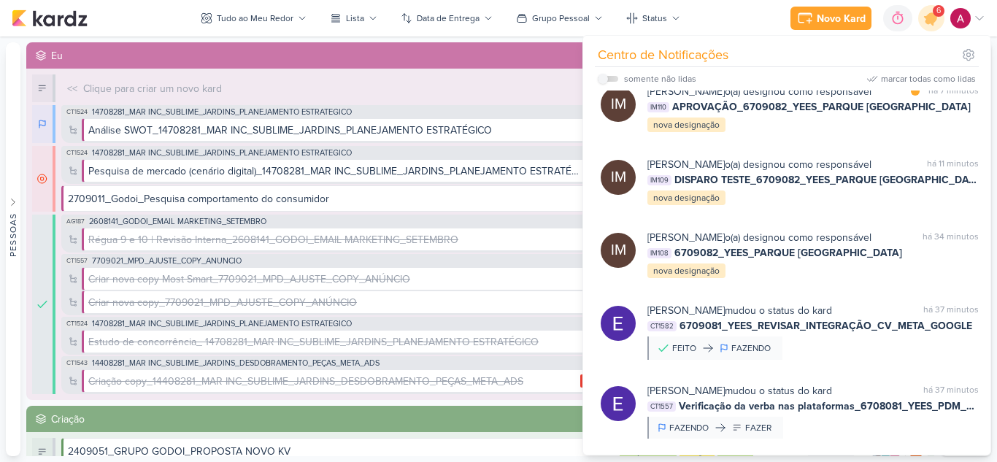
scroll to position [292, 0]
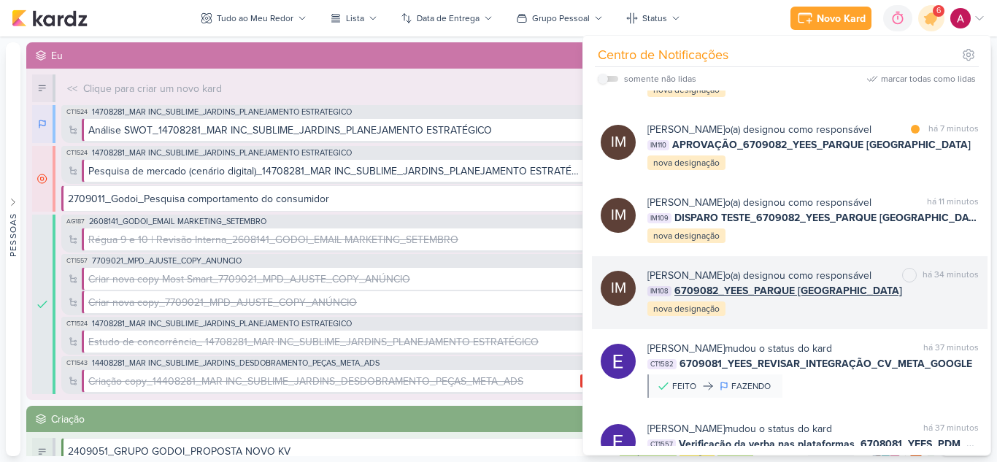
click at [932, 318] on div "[PERSON_NAME] o(a) designou como responsável marcar como não lida há 34 minutos…" at bounding box center [813, 293] width 331 height 50
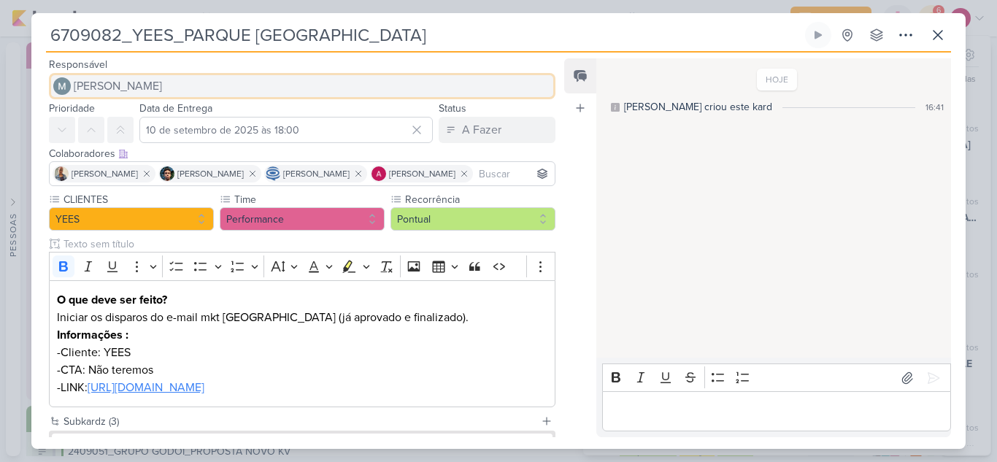
click at [135, 84] on span "[PERSON_NAME]" at bounding box center [118, 86] width 88 height 18
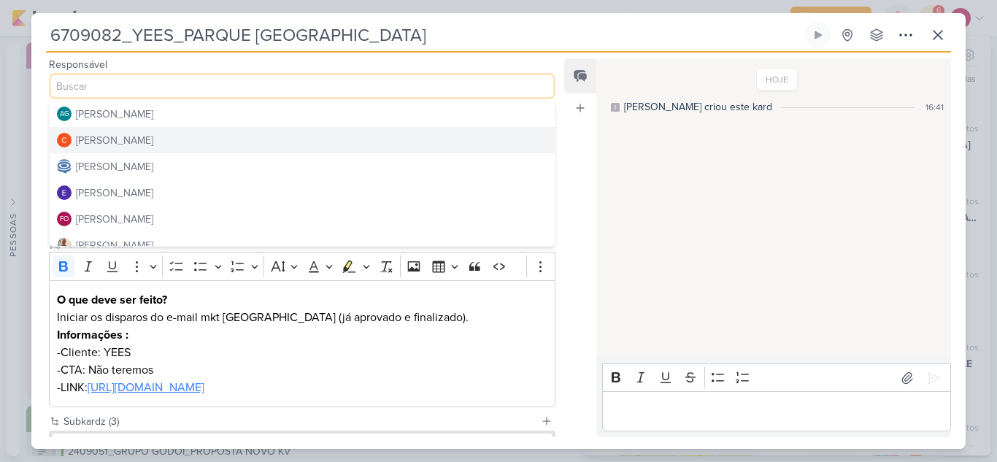
scroll to position [73, 0]
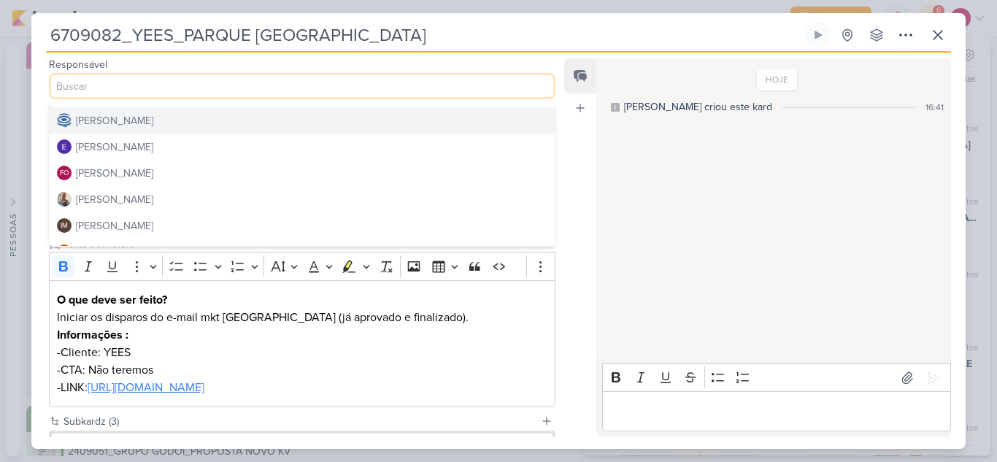
click at [153, 118] on div "[PERSON_NAME]" at bounding box center [114, 120] width 77 height 15
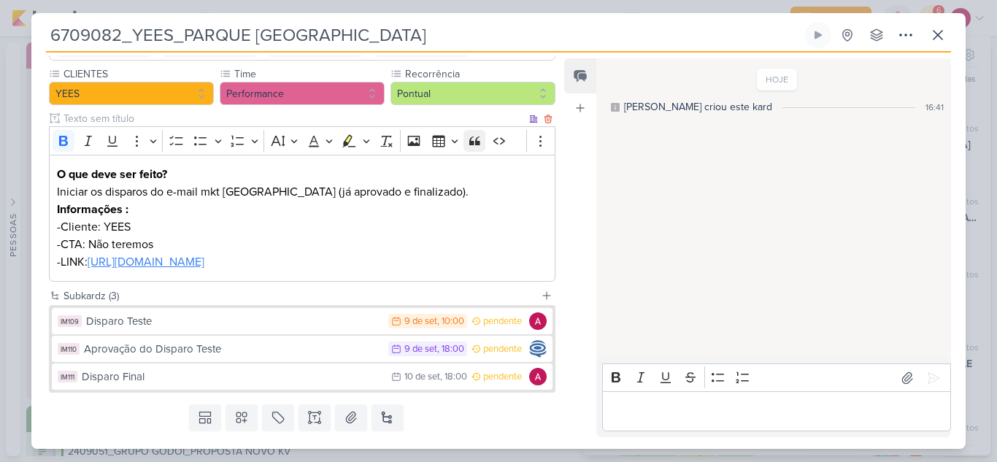
scroll to position [162, 0]
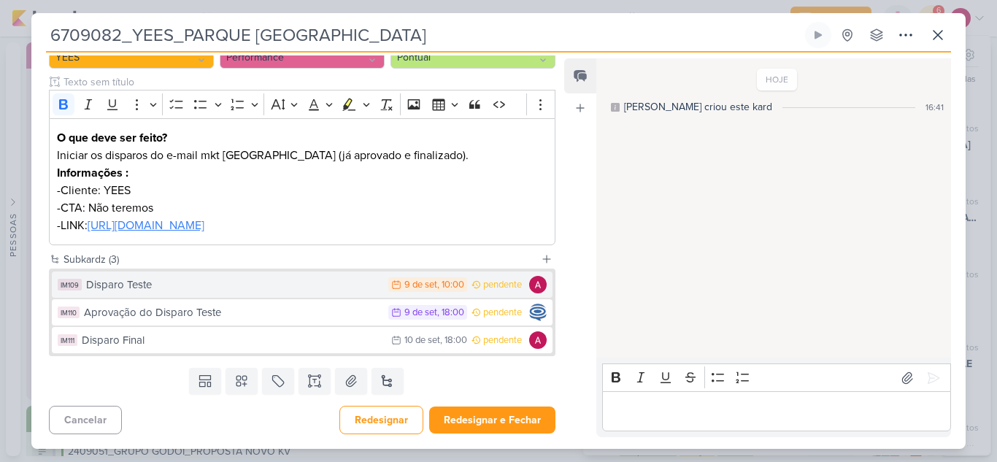
click at [319, 285] on div "Disparo Teste" at bounding box center [233, 285] width 295 height 17
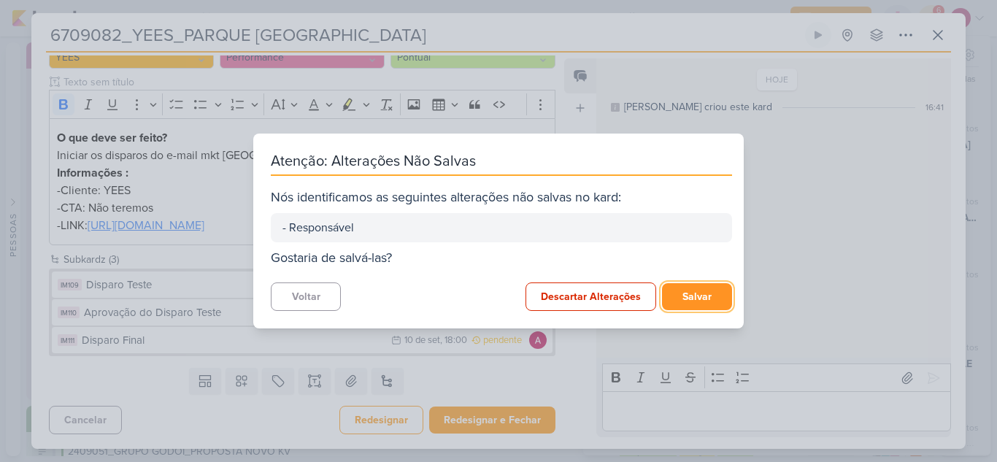
click at [696, 304] on button "Salvar" at bounding box center [697, 296] width 70 height 27
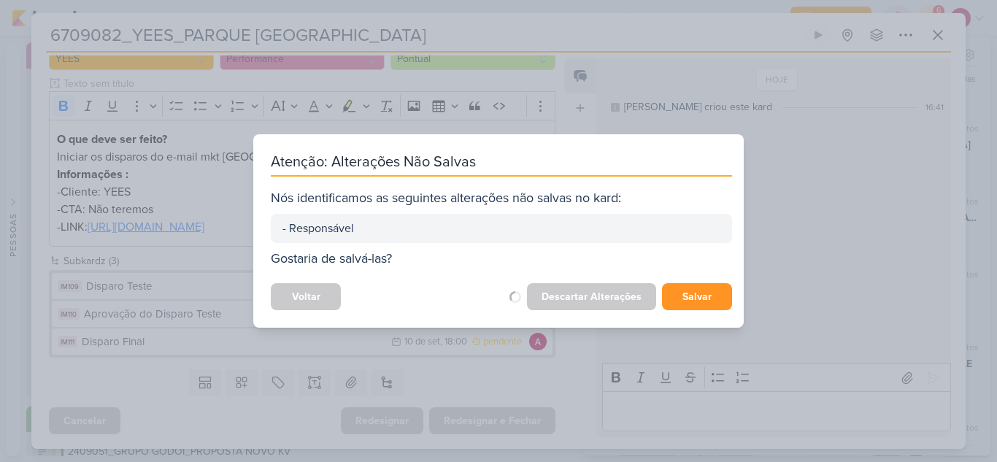
scroll to position [161, 0]
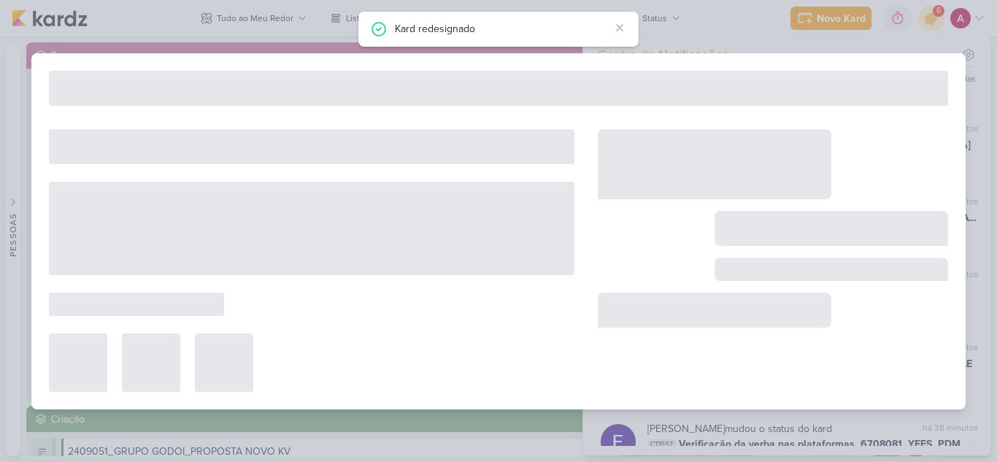
type input "Disparo Teste"
type input "[DATE] 10:00"
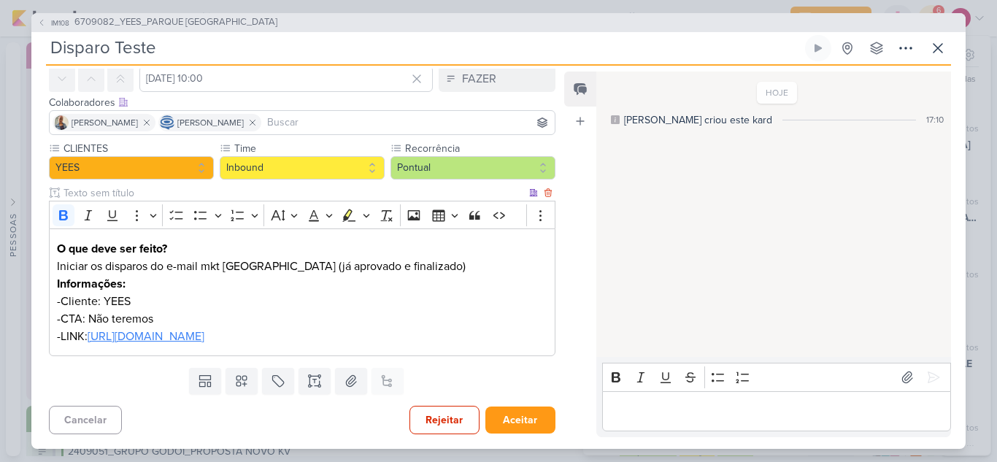
scroll to position [0, 0]
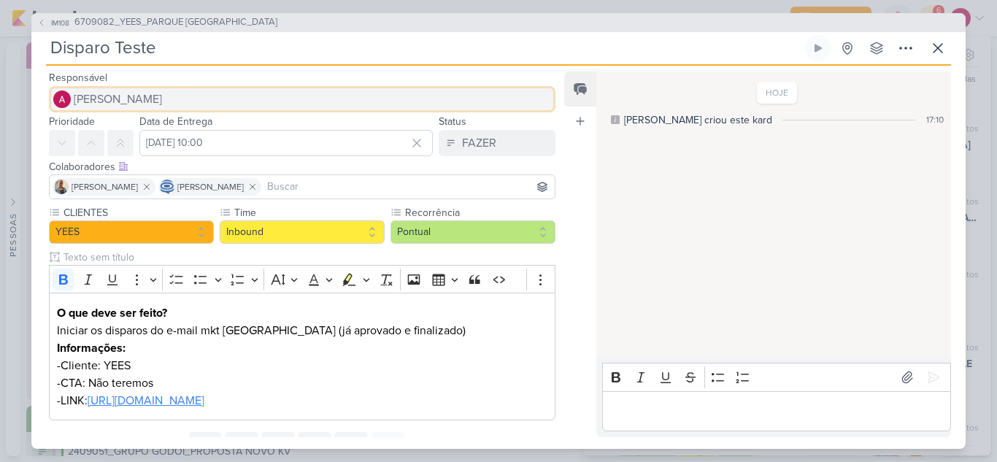
click at [156, 103] on span "[PERSON_NAME]" at bounding box center [118, 100] width 88 height 18
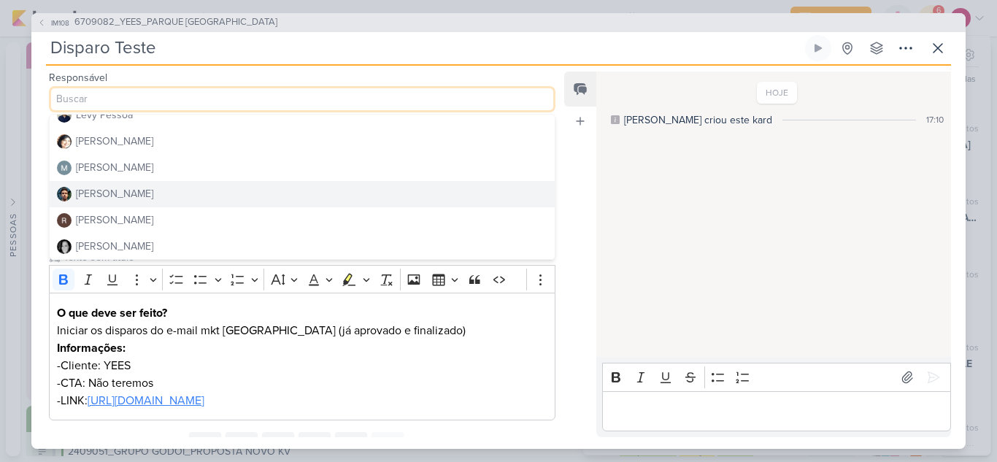
scroll to position [276, 0]
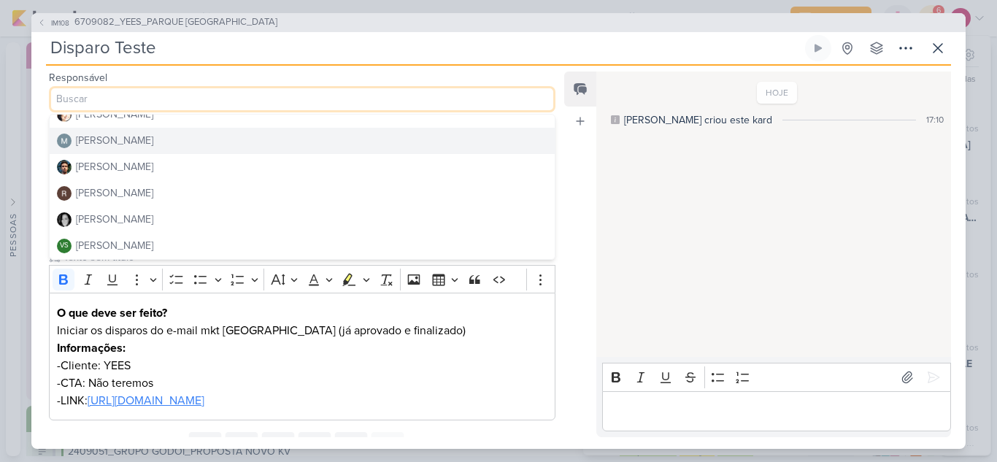
click at [144, 145] on div "[PERSON_NAME]" at bounding box center [114, 140] width 77 height 15
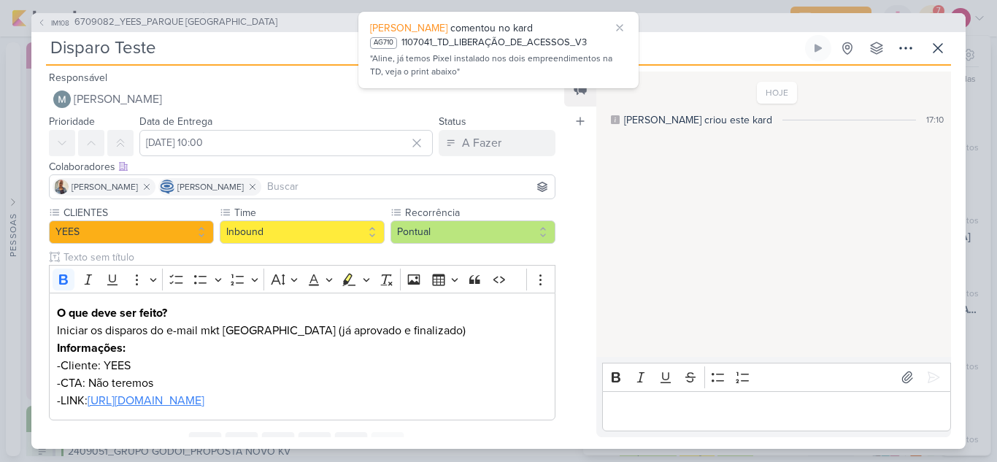
click at [318, 187] on input at bounding box center [408, 187] width 288 height 18
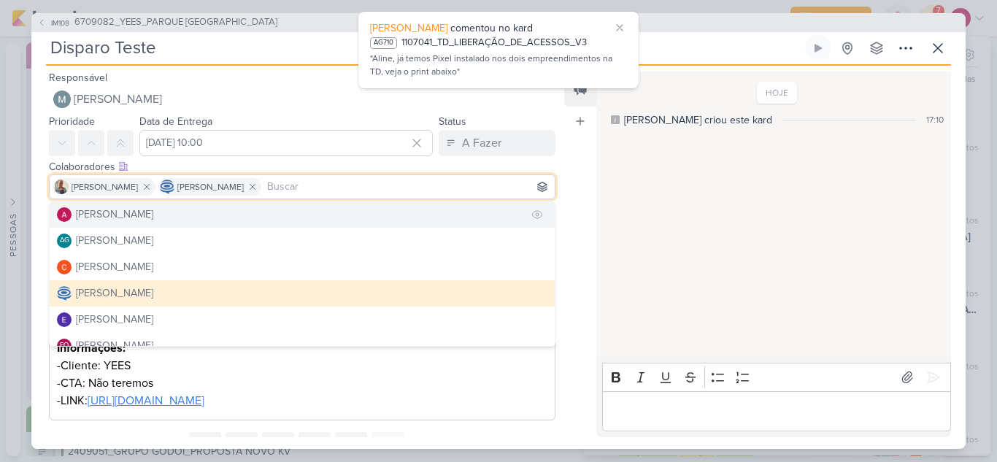
click at [203, 217] on button "[PERSON_NAME]" at bounding box center [302, 215] width 505 height 26
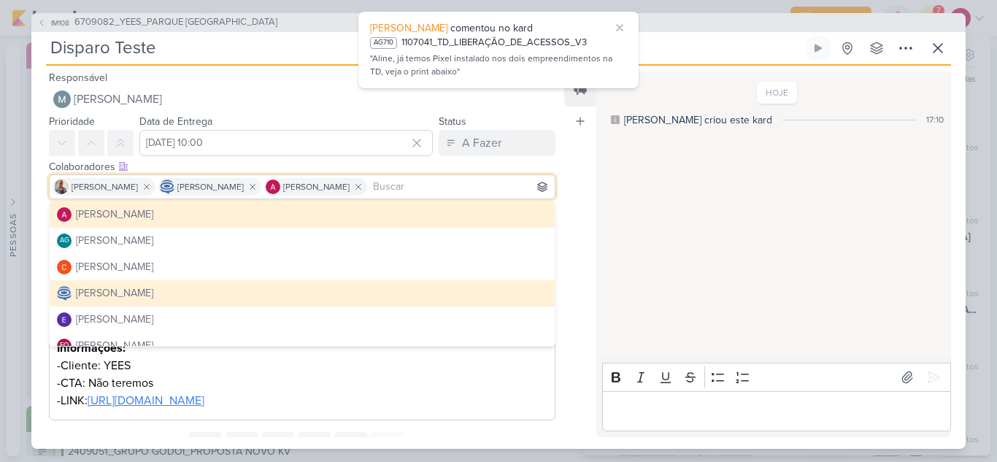
click at [580, 214] on div "Feed Atrelar email Solte o email para atrelar ao kard" at bounding box center [580, 255] width 32 height 366
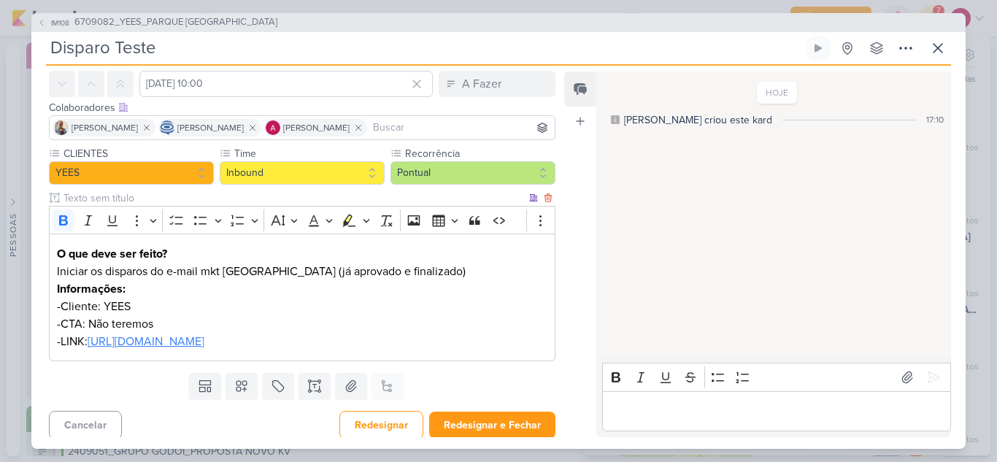
scroll to position [64, 0]
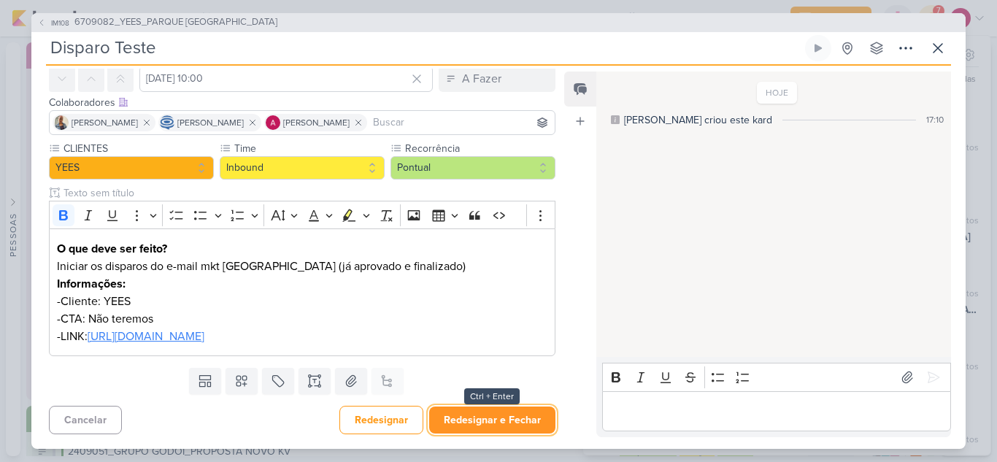
click at [505, 421] on button "Redesignar e Fechar" at bounding box center [492, 420] width 126 height 27
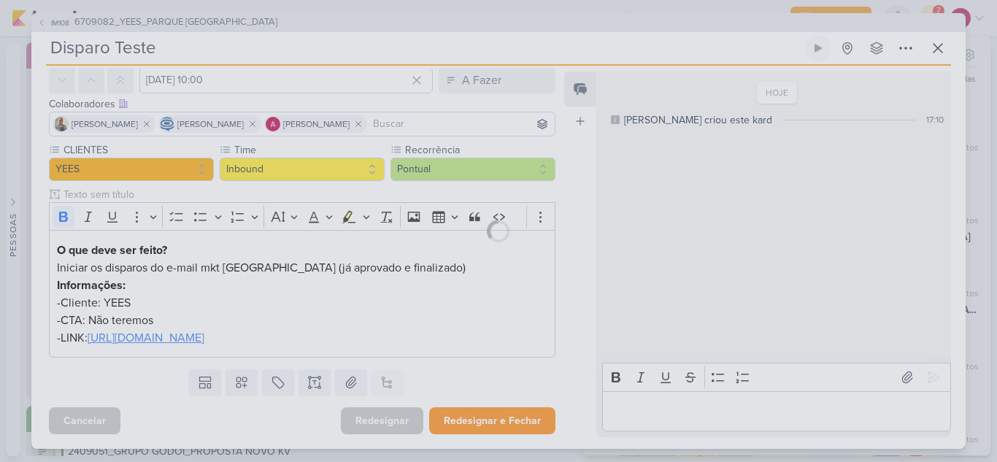
scroll to position [63, 0]
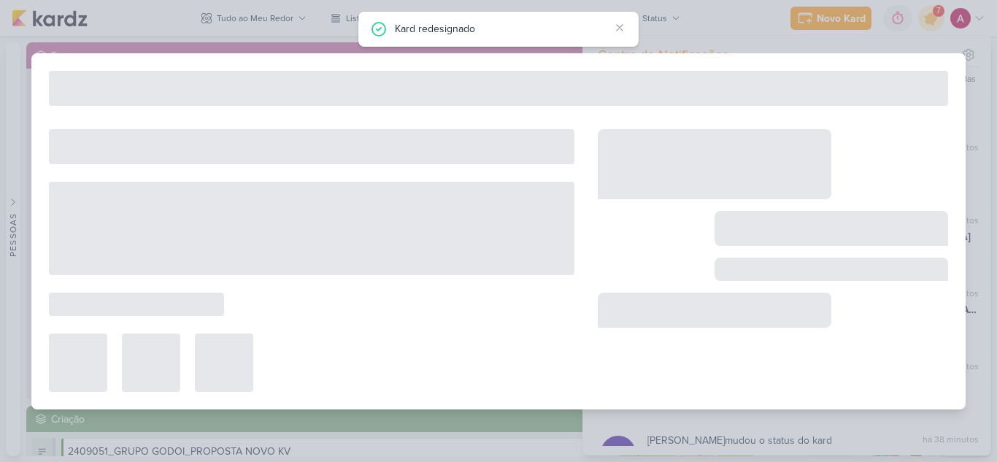
type input "6709082_YEES_PARQUE [GEOGRAPHIC_DATA]"
type input "10 de setembro de 2025 às 18:00"
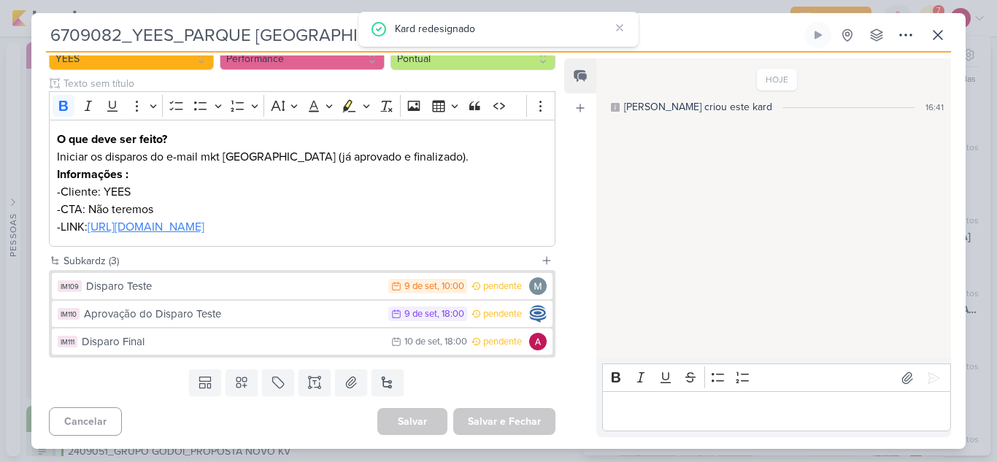
scroll to position [162, 0]
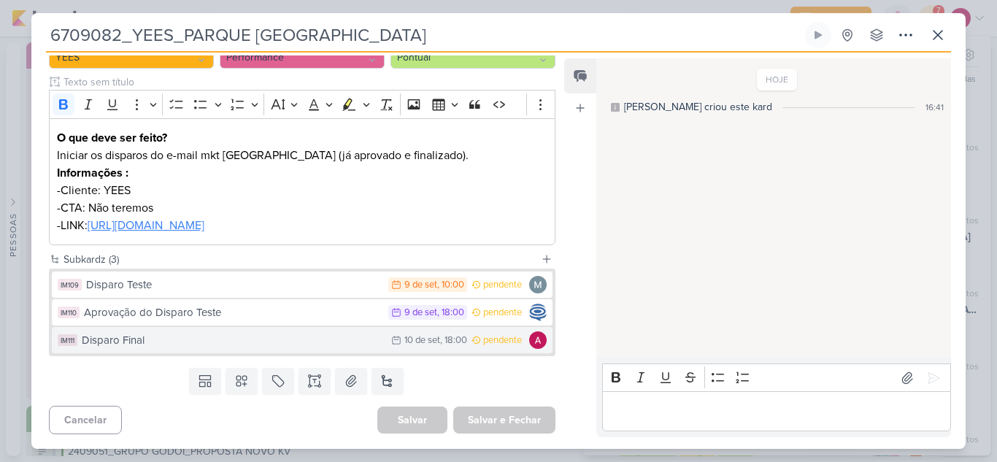
click at [272, 348] on div "Disparo Final" at bounding box center [233, 340] width 302 height 17
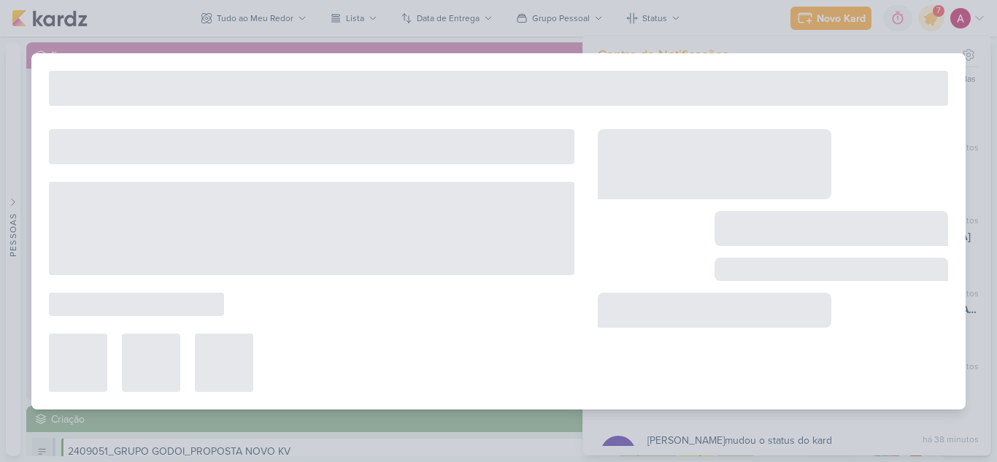
type input "Disparo Final"
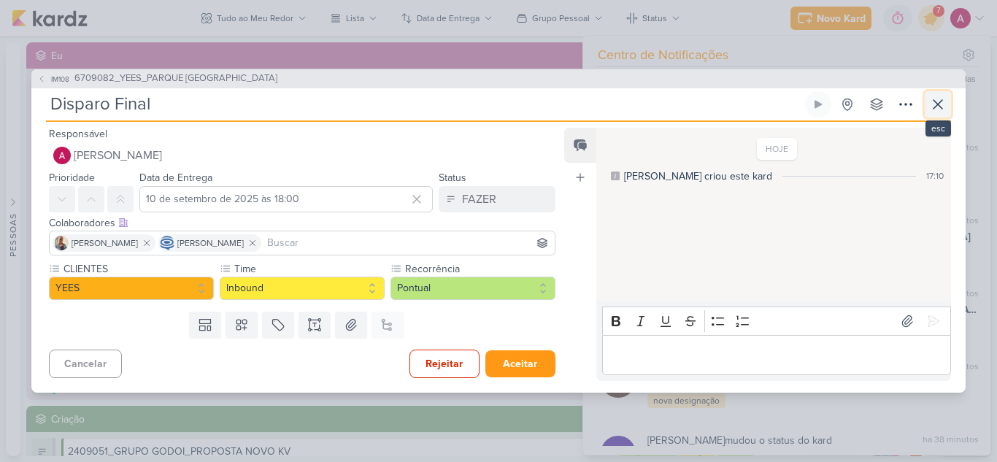
click at [943, 106] on icon at bounding box center [938, 105] width 18 height 18
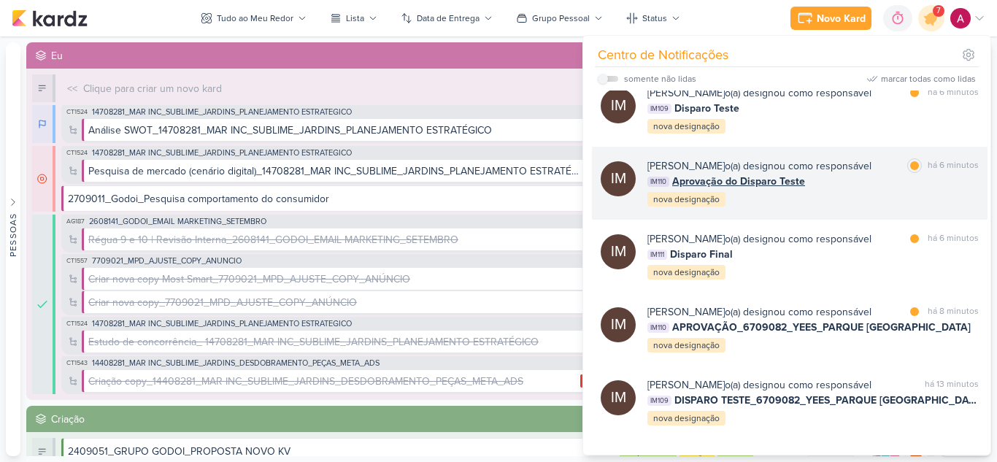
scroll to position [0, 0]
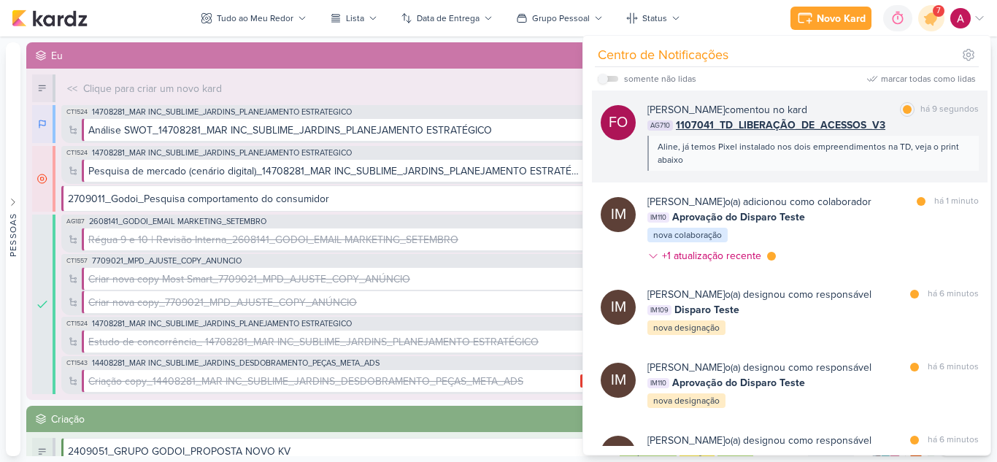
click at [763, 170] on div "Aline, já temos Pixel instalado nos dois empreendimentos na TD, veja o print ab…" at bounding box center [813, 153] width 331 height 35
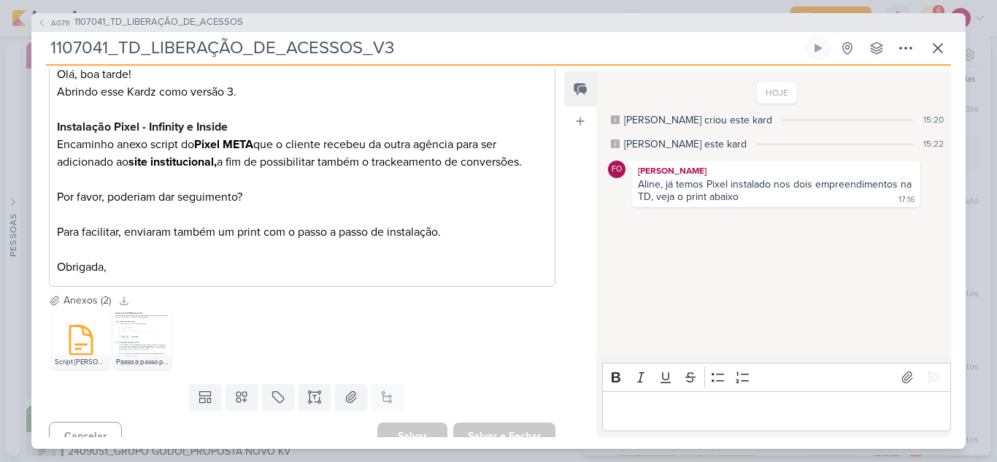
scroll to position [255, 0]
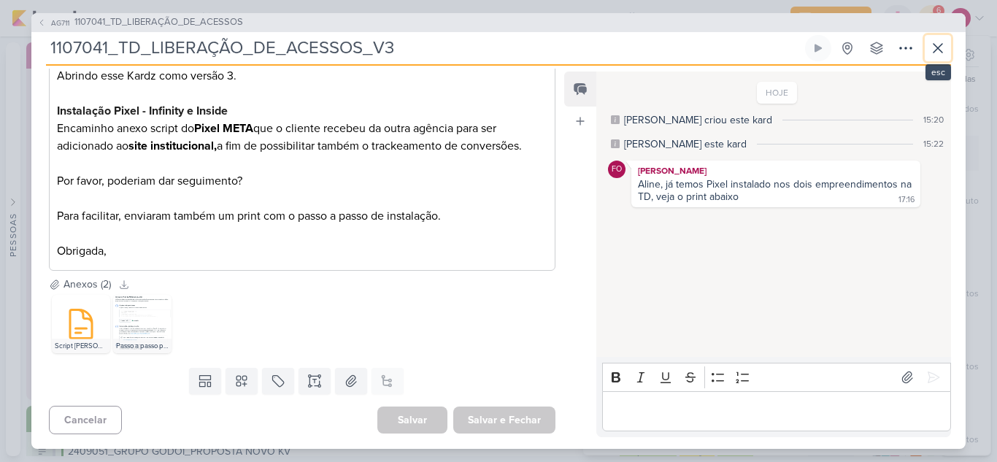
click at [940, 47] on icon at bounding box center [938, 48] width 9 height 9
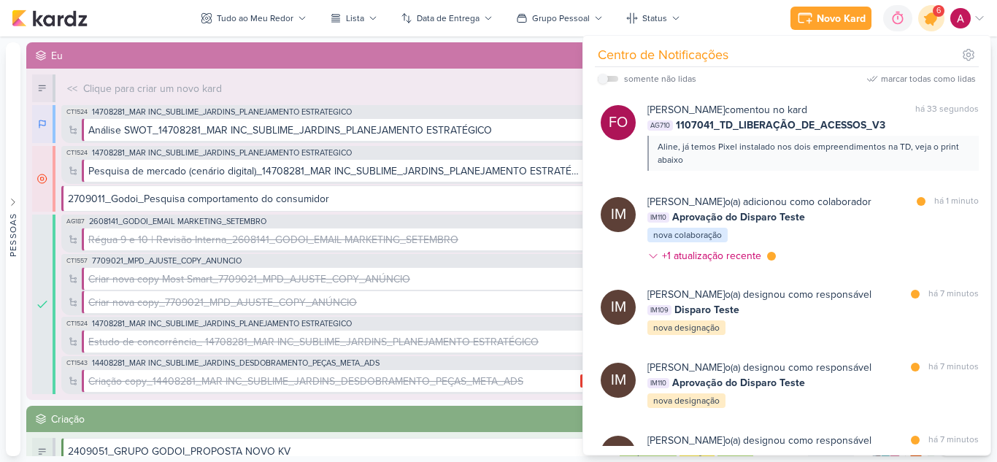
click at [936, 24] on icon at bounding box center [931, 18] width 25 height 25
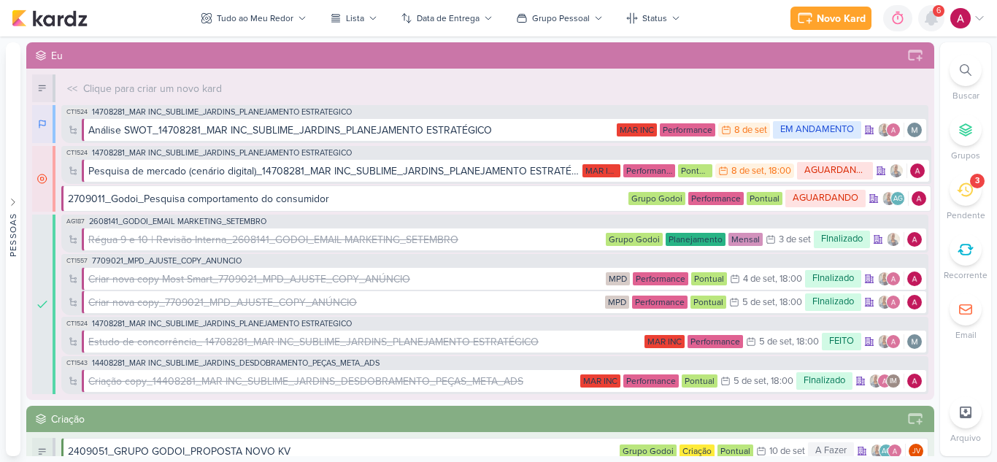
click at [936, 24] on icon at bounding box center [932, 18] width 18 height 18
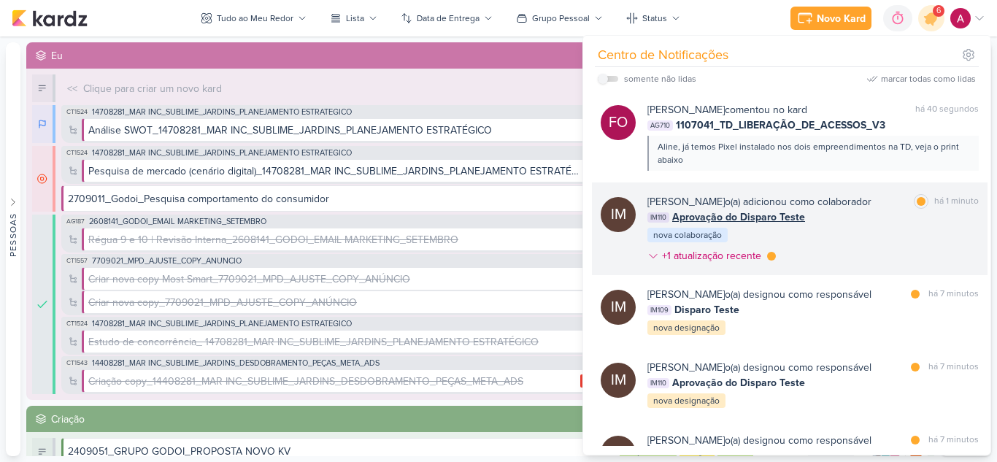
click at [896, 225] on div "IM110 Aprovação do Disparo Teste" at bounding box center [813, 217] width 331 height 15
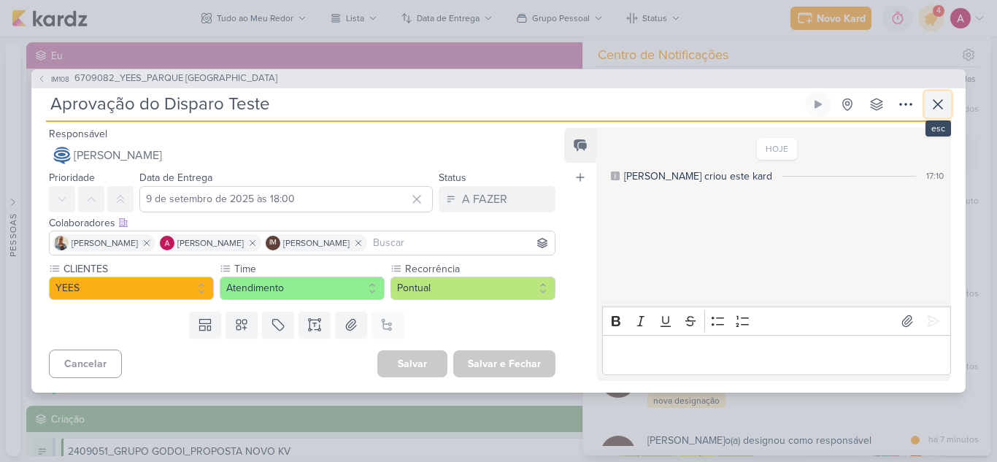
click at [936, 102] on icon at bounding box center [938, 104] width 9 height 9
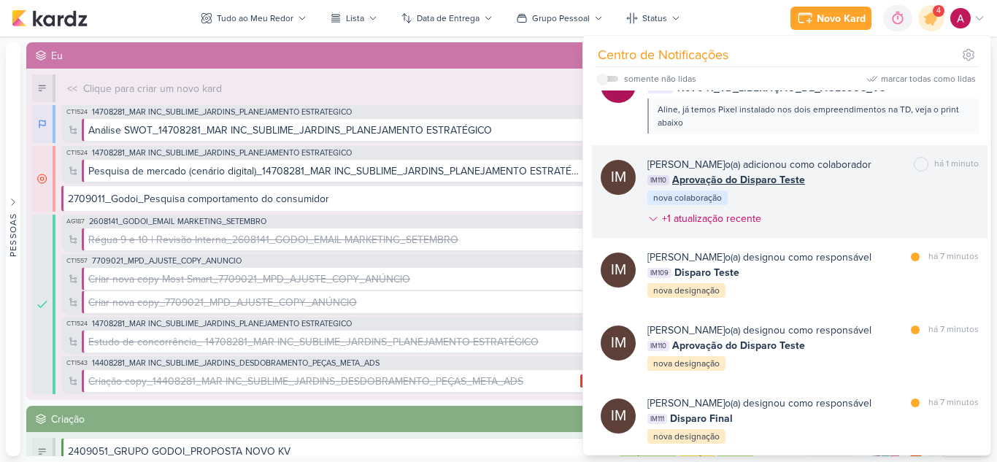
scroll to position [73, 0]
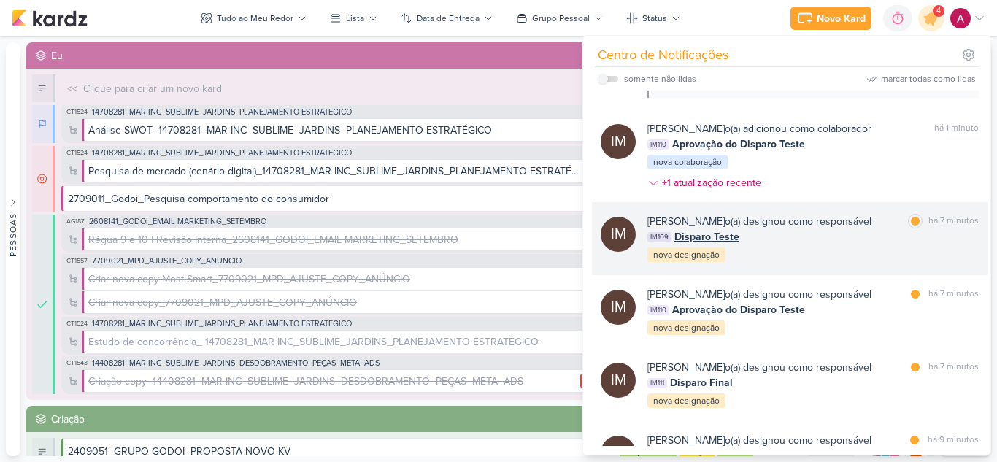
click at [851, 245] on div "IM109 Disparo Teste" at bounding box center [813, 236] width 331 height 15
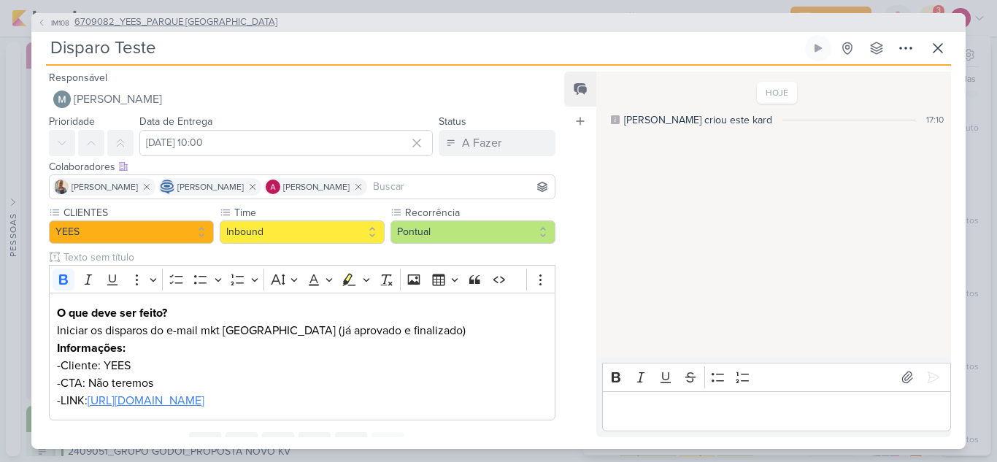
drag, startPoint x: 323, startPoint y: 22, endPoint x: 76, endPoint y: 24, distance: 247.5
click at [76, 24] on div "IM108 6709082_YEES_PARQUE [GEOGRAPHIC_DATA]" at bounding box center [498, 22] width 935 height 19
copy span "6709082_YEES_PARQUE [GEOGRAPHIC_DATA]"
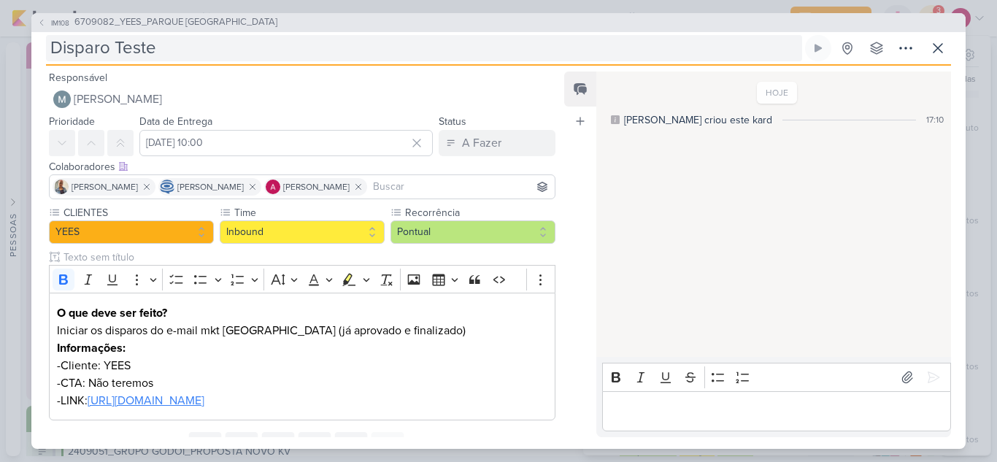
click at [269, 51] on input "Disparo Teste" at bounding box center [424, 48] width 756 height 26
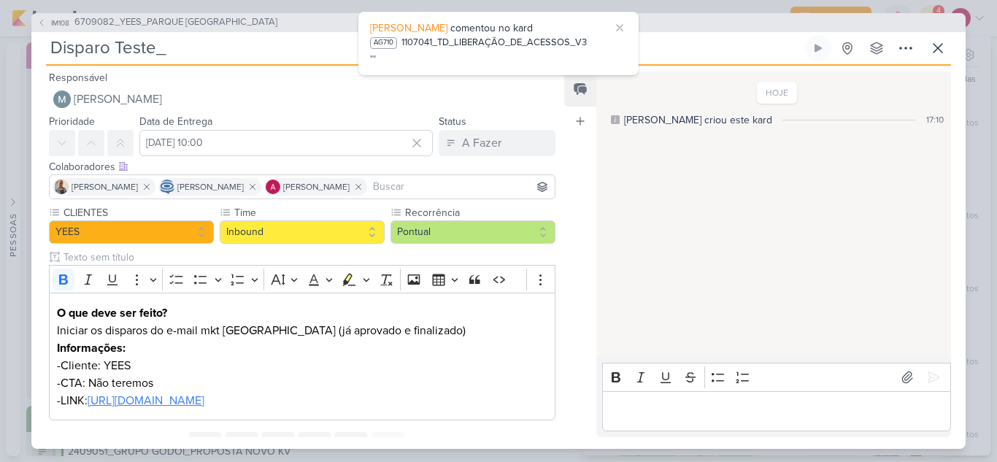
paste input "6709082_YEES_PARQUE [GEOGRAPHIC_DATA]"
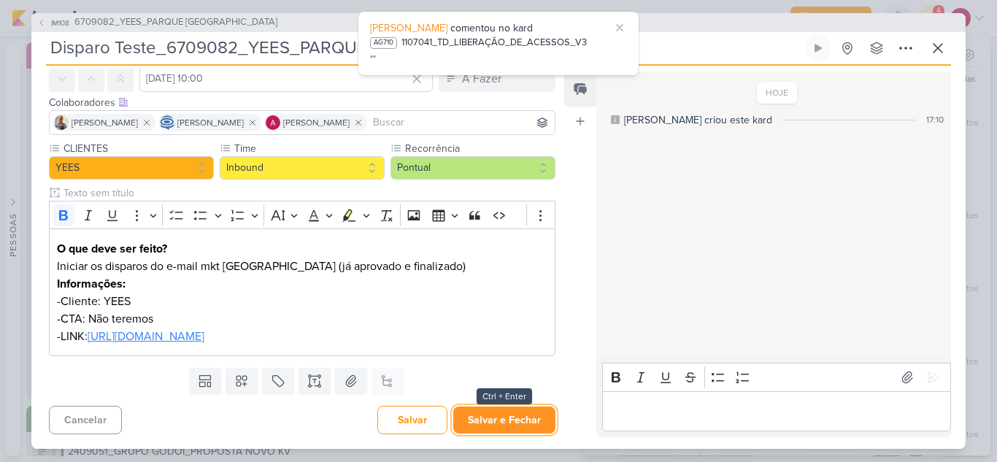
click at [518, 427] on button "Salvar e Fechar" at bounding box center [504, 420] width 102 height 27
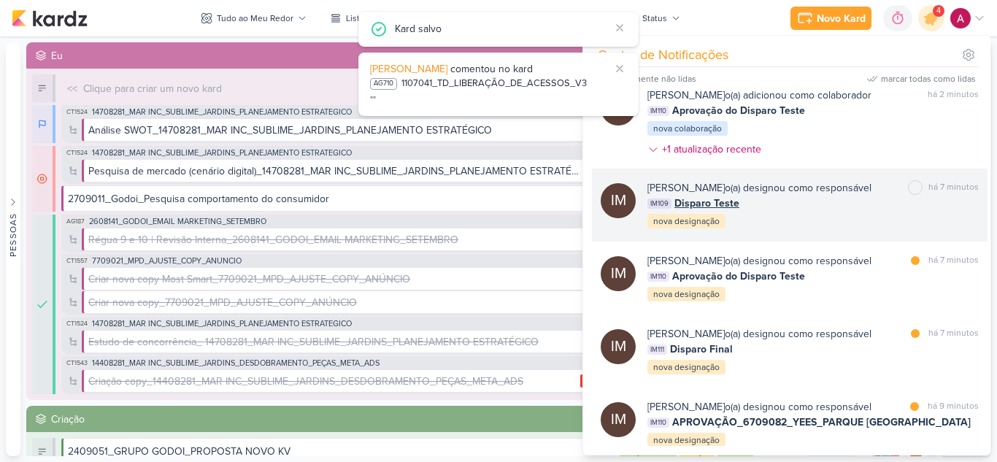
scroll to position [146, 0]
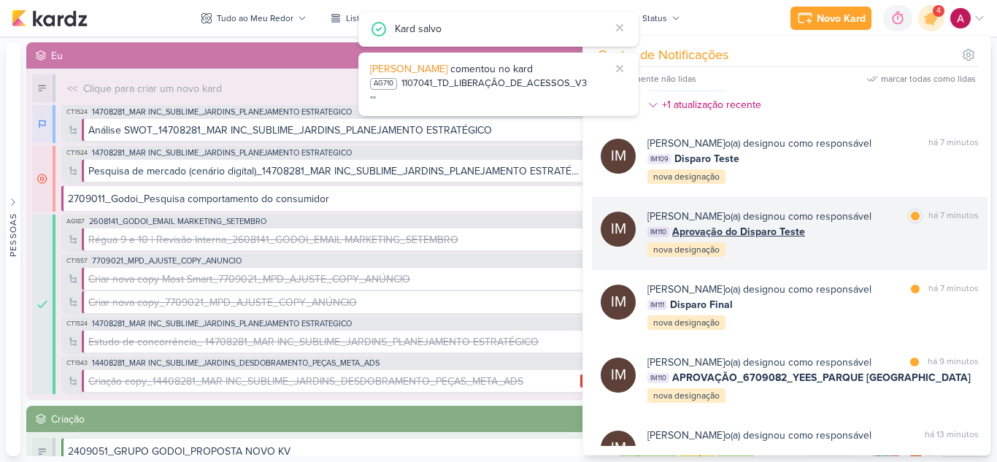
click at [864, 224] on div "[PERSON_NAME] o(a) designou como responsável" at bounding box center [760, 216] width 224 height 15
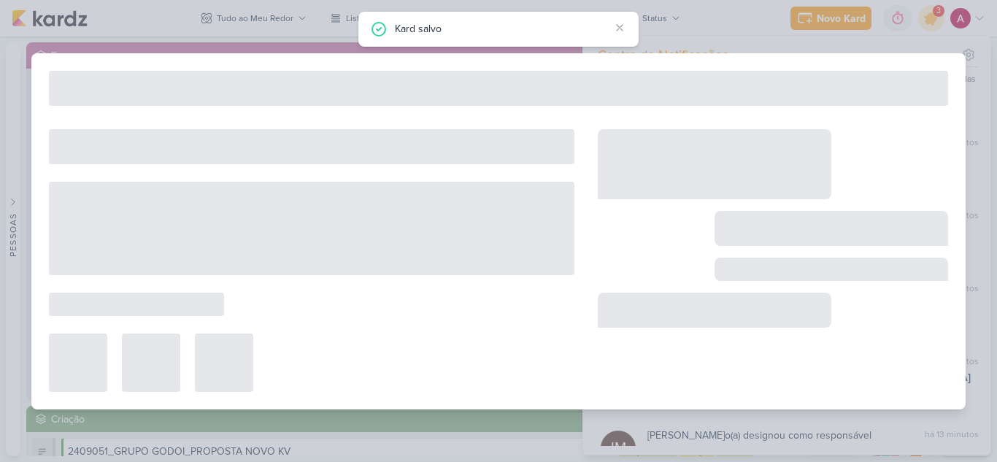
type input "Aprovação do Disparo Teste"
type input "9 de setembro de 2025 às 18:00"
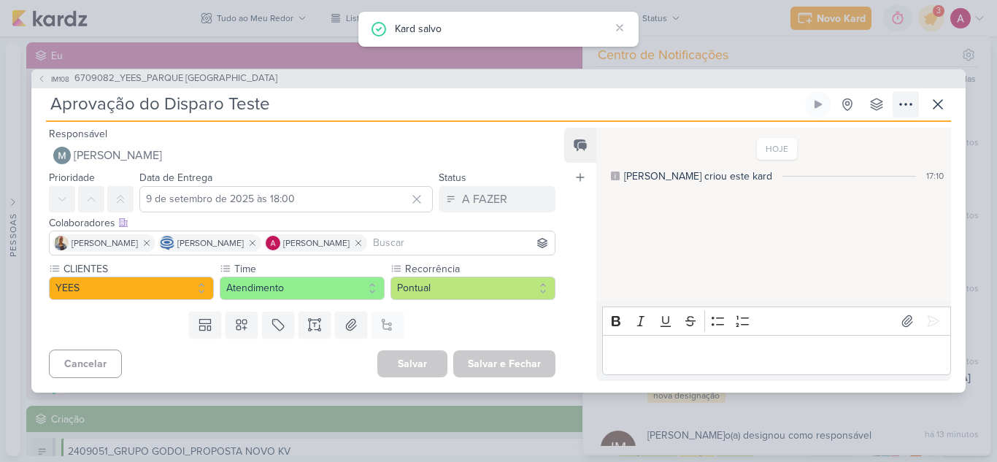
scroll to position [0, 0]
click at [937, 101] on icon at bounding box center [938, 105] width 18 height 18
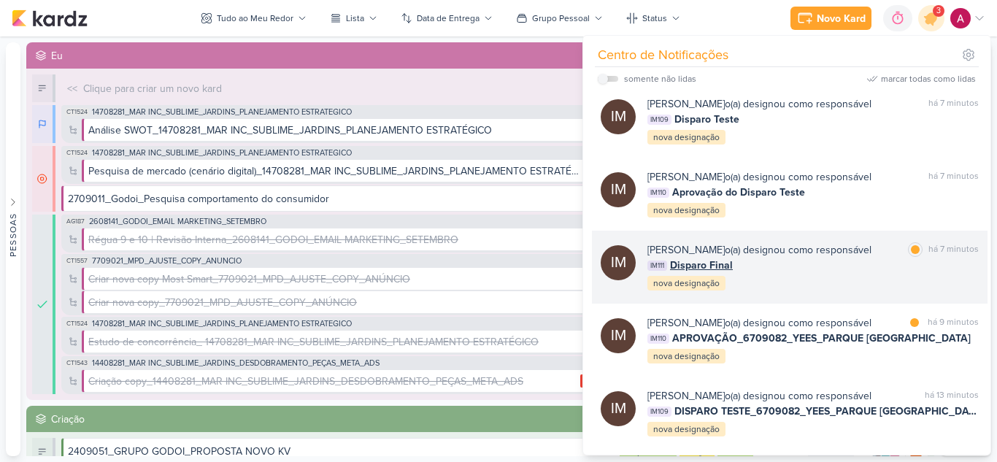
scroll to position [219, 0]
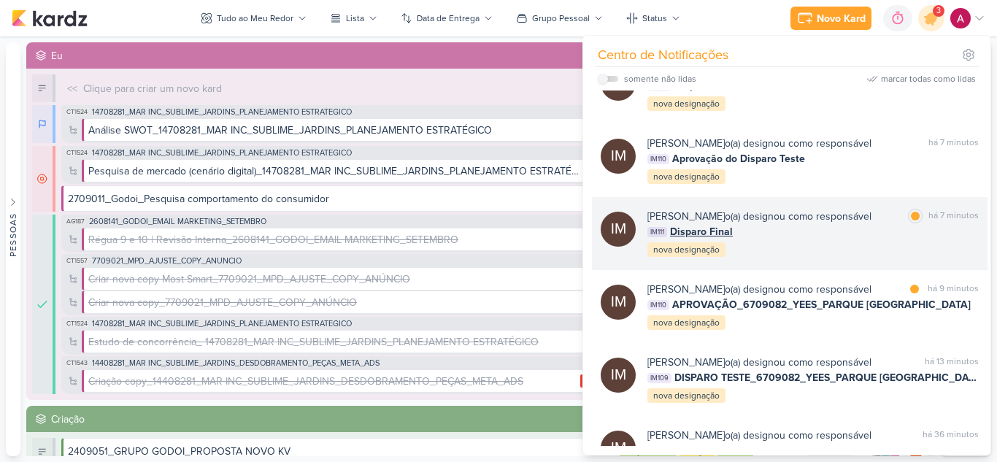
click at [810, 224] on div "[PERSON_NAME] o(a) designou como responsável" at bounding box center [760, 216] width 224 height 15
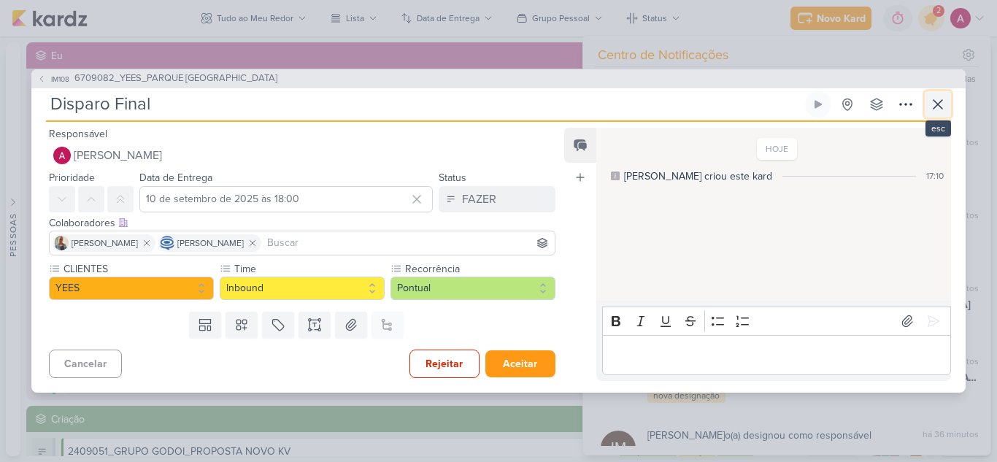
click at [951, 108] on button at bounding box center [938, 104] width 26 height 26
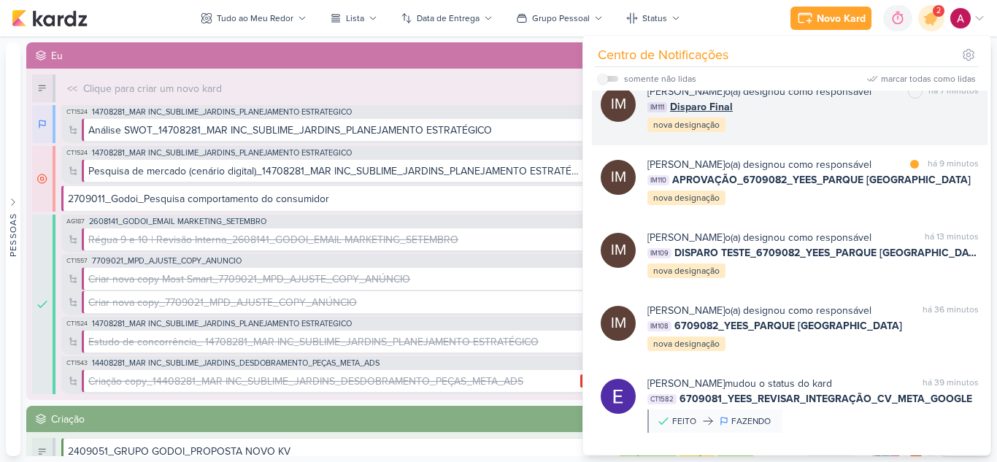
scroll to position [365, 0]
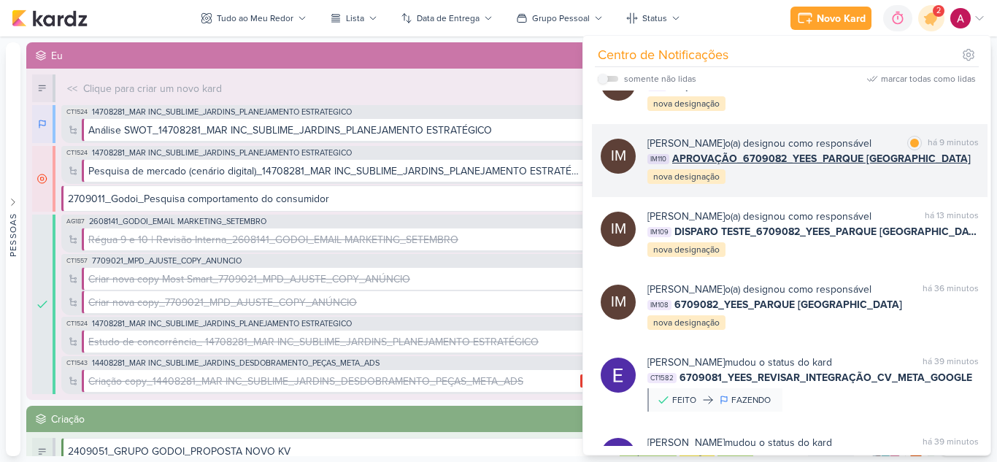
click at [785, 197] on div "IM [PERSON_NAME] o(a) designou como responsável marcar como lida há 9 minutos I…" at bounding box center [790, 160] width 396 height 73
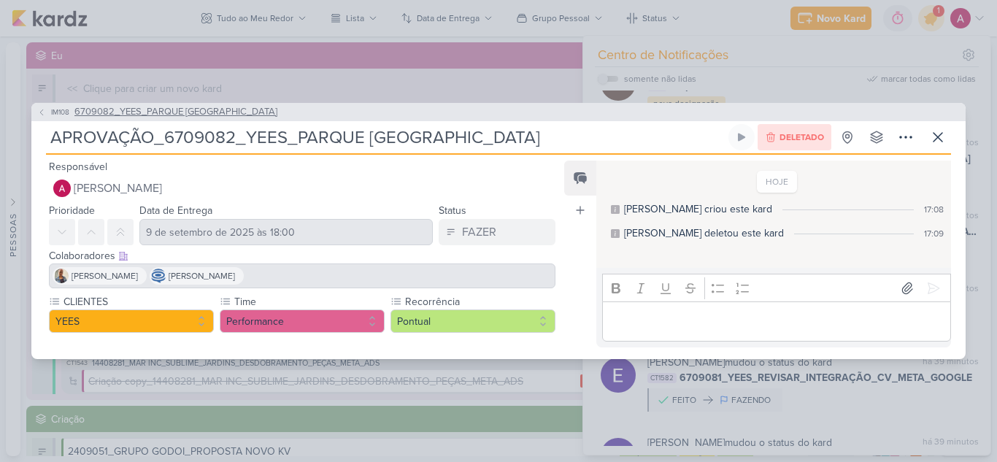
click at [58, 112] on span "IM108" at bounding box center [60, 112] width 23 height 11
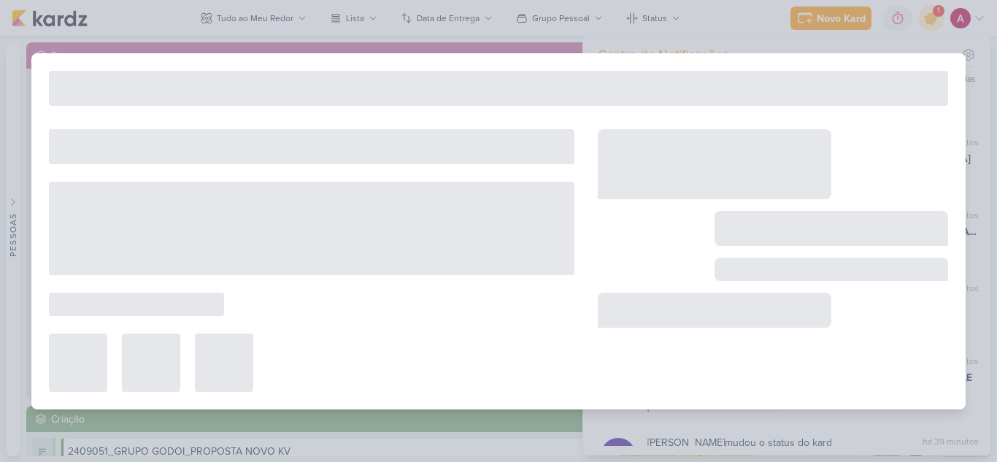
type input "6709082_YEES_PARQUE [GEOGRAPHIC_DATA]"
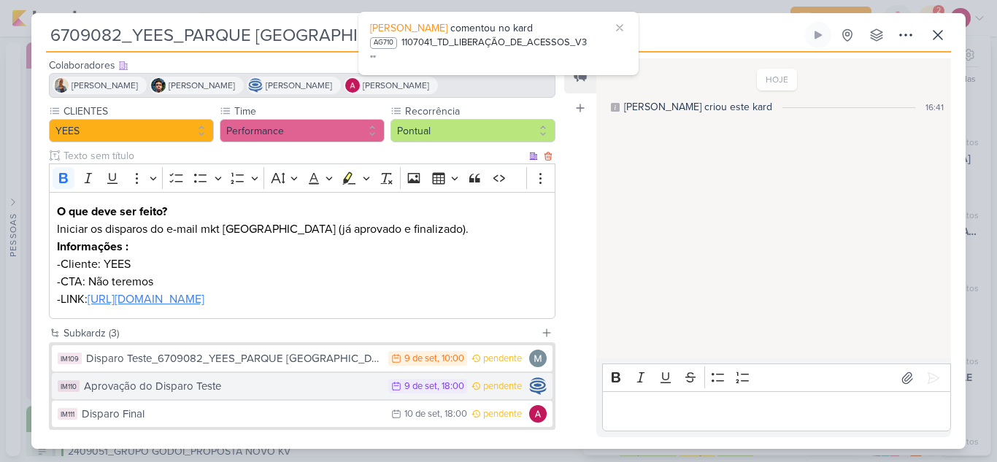
scroll to position [162, 0]
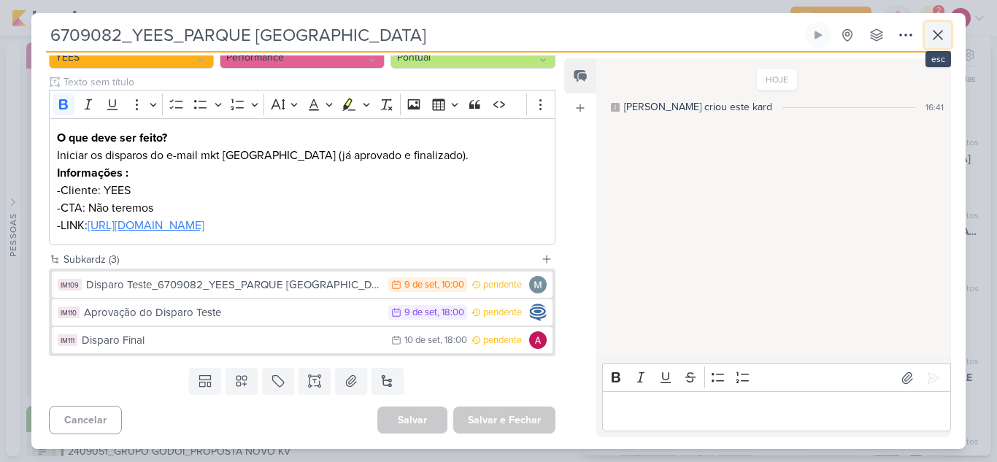
click at [935, 34] on icon at bounding box center [938, 35] width 18 height 18
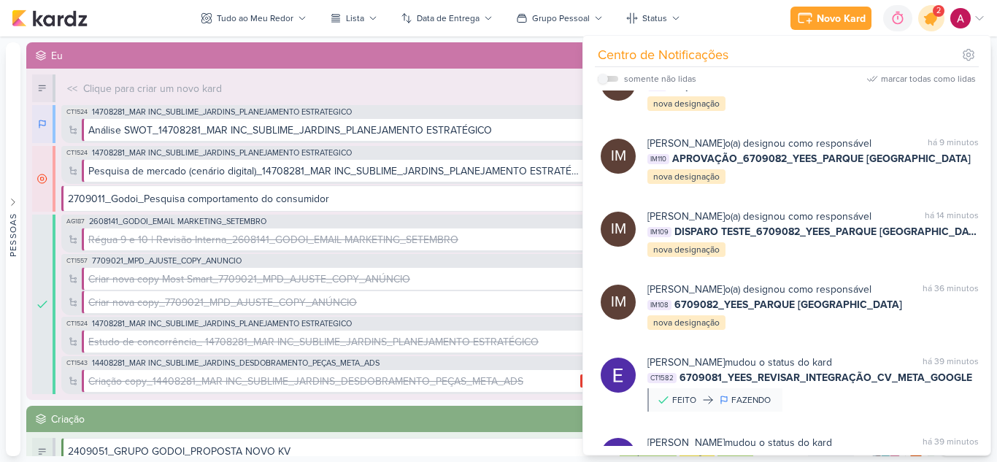
click at [934, 20] on icon at bounding box center [932, 18] width 18 height 18
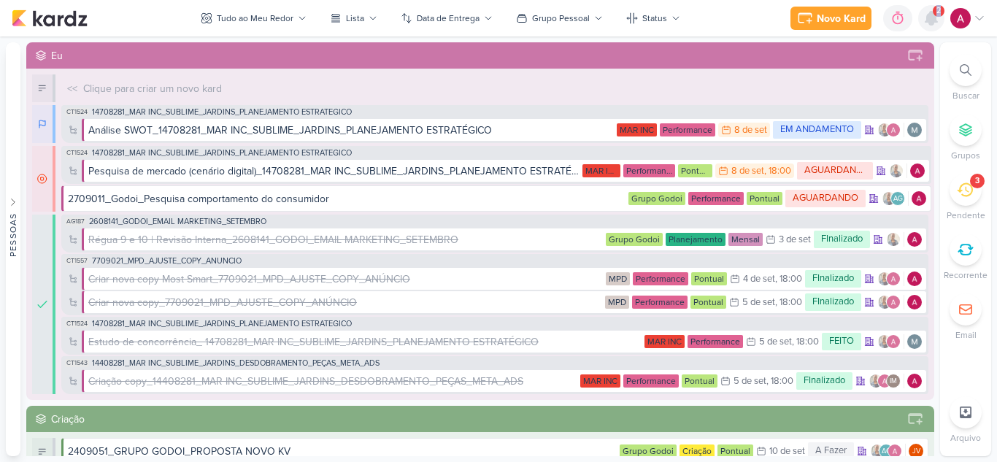
click at [934, 20] on icon at bounding box center [932, 18] width 12 height 13
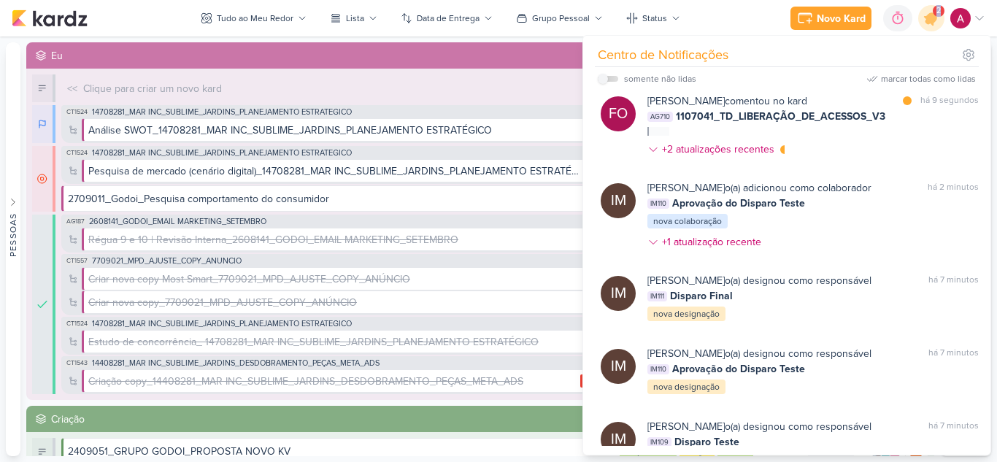
scroll to position [0, 0]
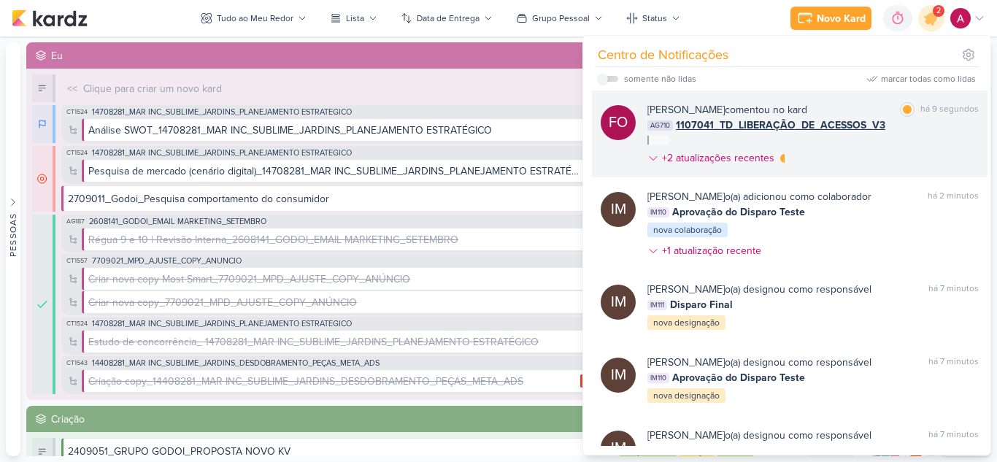
click at [892, 147] on div "[PERSON_NAME] comentou no kard marcar como lida há 9 segundos AG710 1107041_TD_…" at bounding box center [813, 136] width 331 height 69
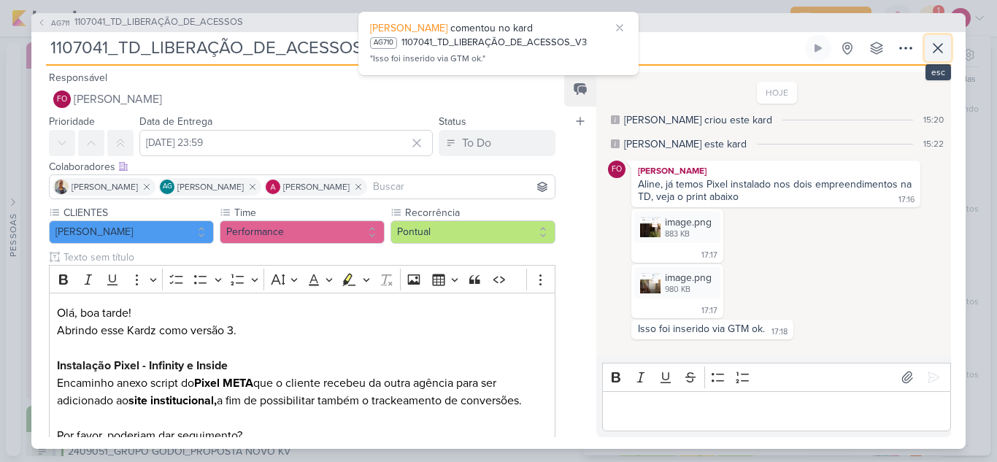
click at [937, 52] on icon at bounding box center [938, 48] width 18 height 18
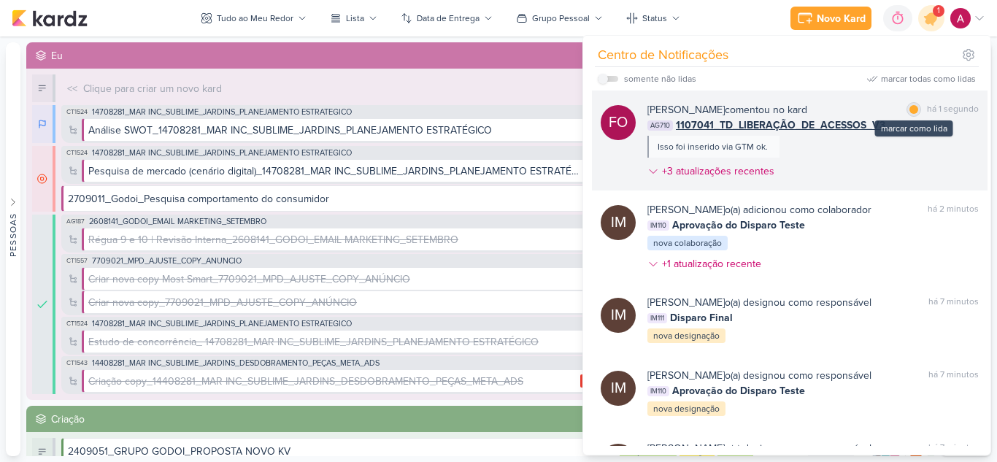
click at [911, 110] on div at bounding box center [914, 109] width 9 height 9
